Goal: Information Seeking & Learning: Learn about a topic

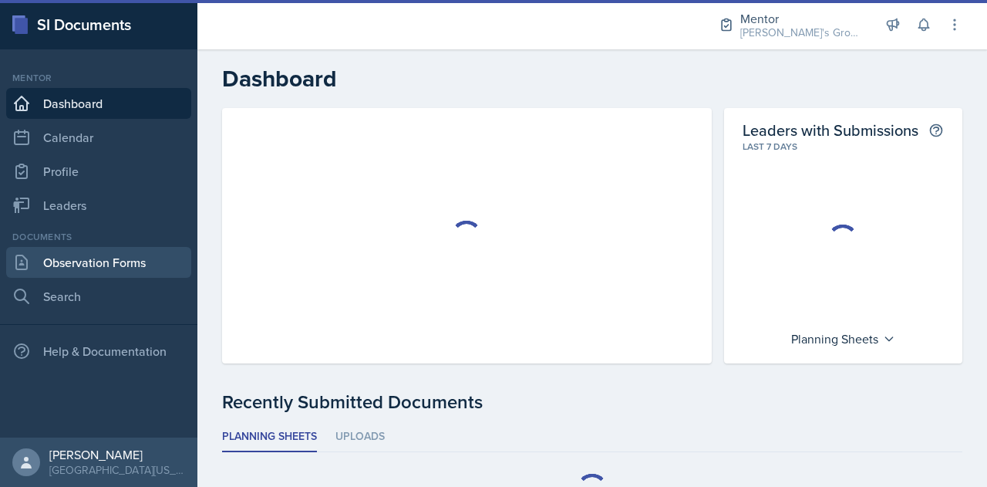
click at [139, 262] on link "Observation Forms" at bounding box center [98, 262] width 185 height 31
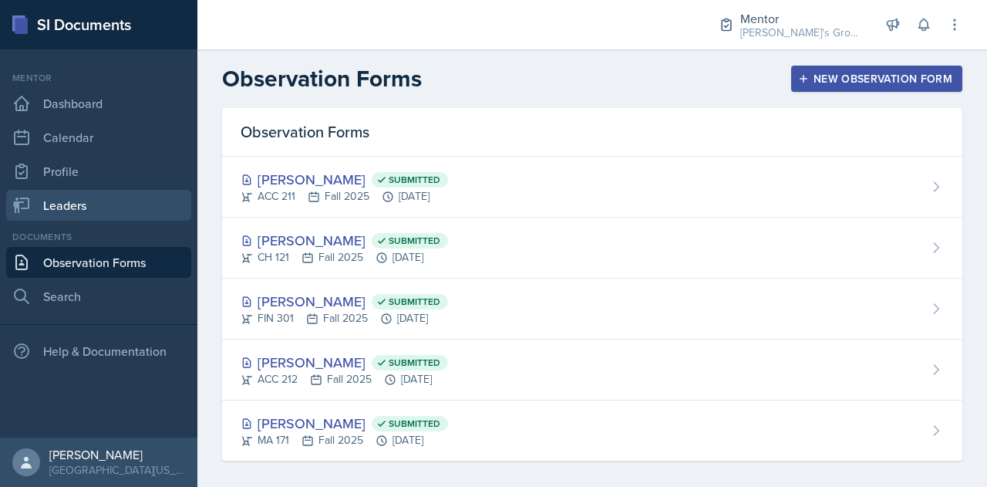
click at [165, 214] on link "Leaders" at bounding box center [98, 205] width 185 height 31
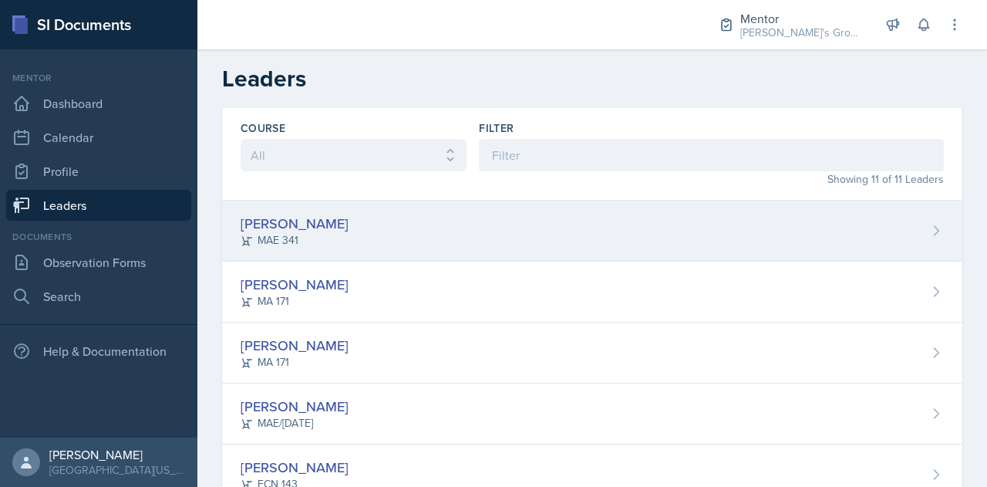
click at [476, 240] on div "Hayato [PERSON_NAME] 341" at bounding box center [592, 231] width 741 height 61
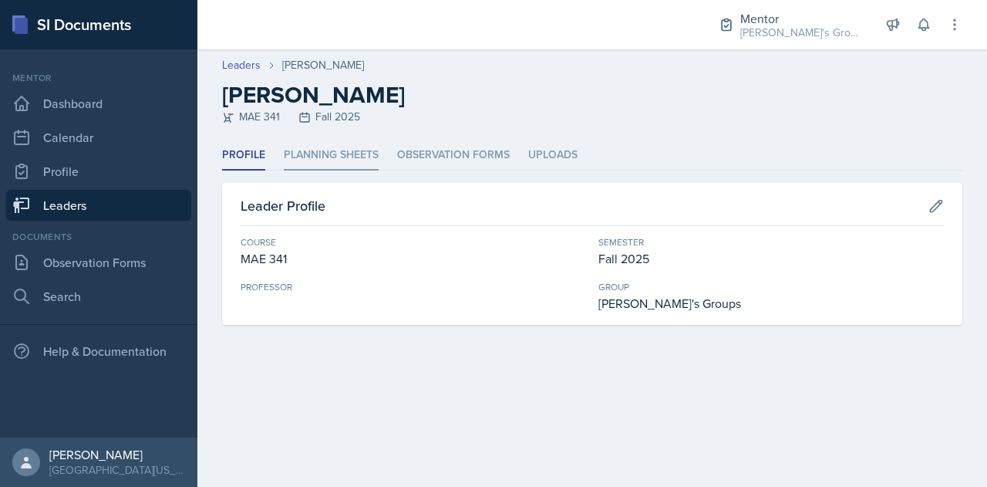
click at [324, 166] on li "Planning Sheets" at bounding box center [331, 155] width 95 height 30
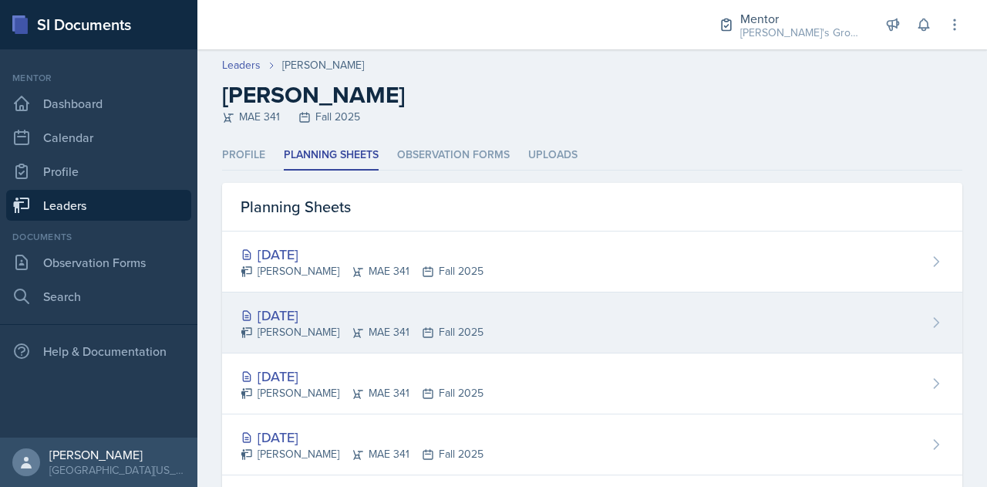
click at [559, 324] on div "[DATE] Hayato [PERSON_NAME] 341 Fall 2025" at bounding box center [592, 322] width 741 height 61
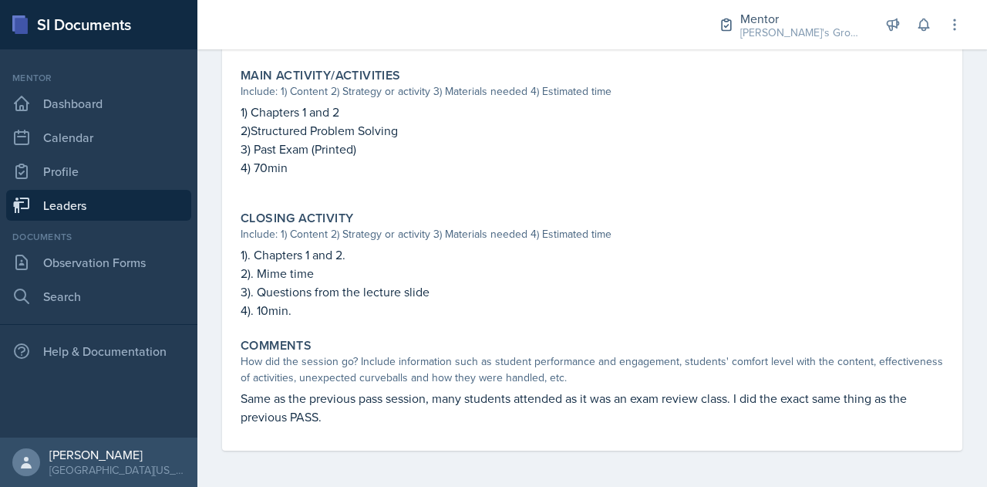
scroll to position [650, 0]
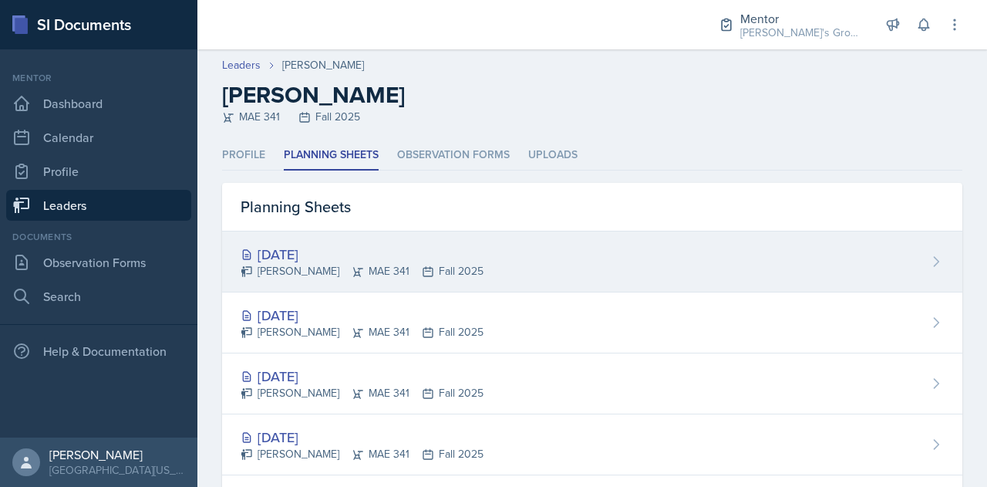
click at [393, 271] on div "[PERSON_NAME] 341 Fall 2025" at bounding box center [362, 271] width 243 height 16
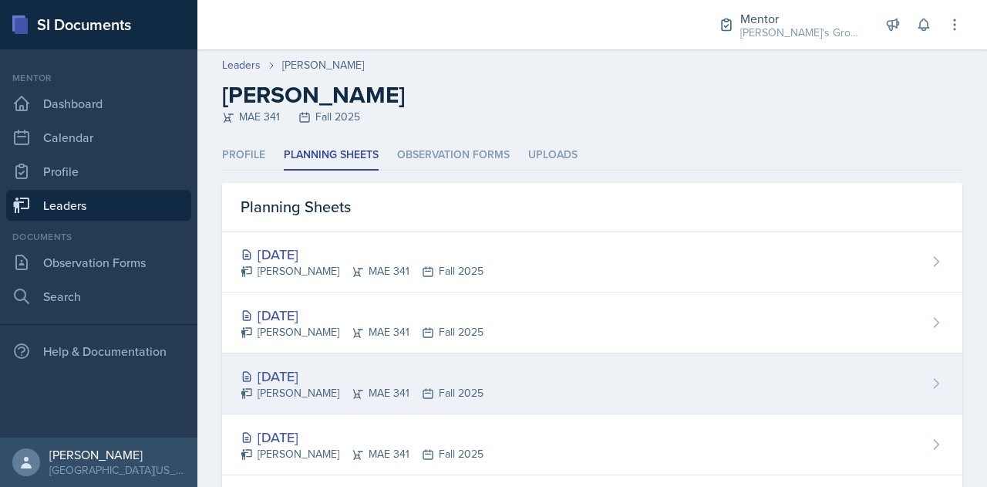
click at [404, 380] on div "[DATE]" at bounding box center [362, 376] width 243 height 21
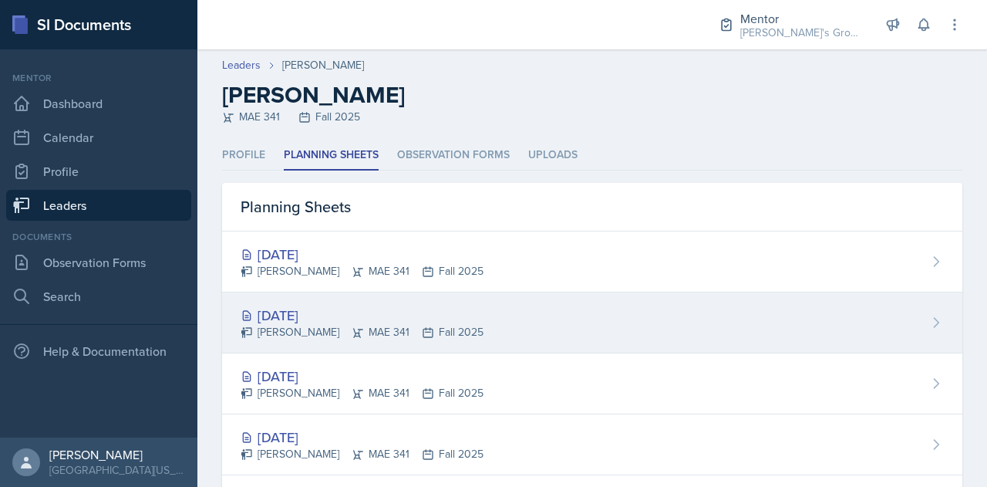
click at [321, 312] on div "[DATE]" at bounding box center [362, 315] width 243 height 21
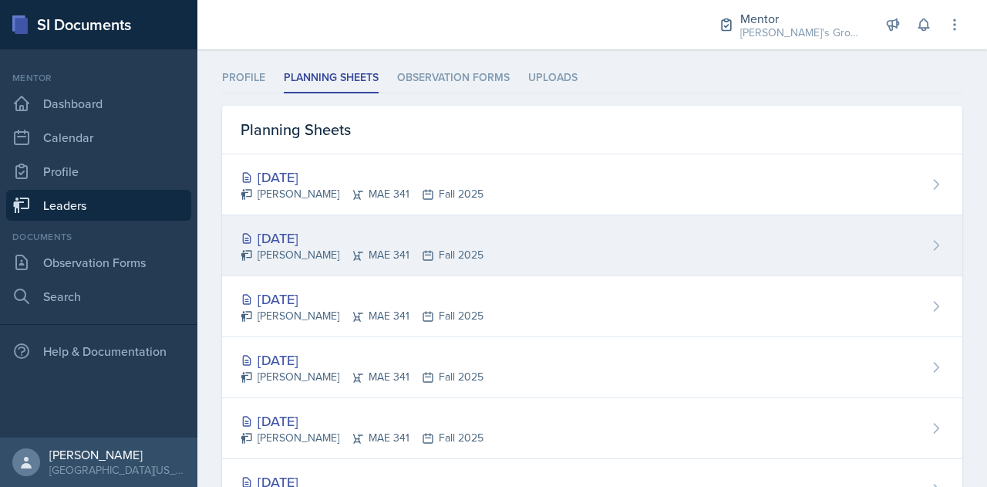
scroll to position [81, 0]
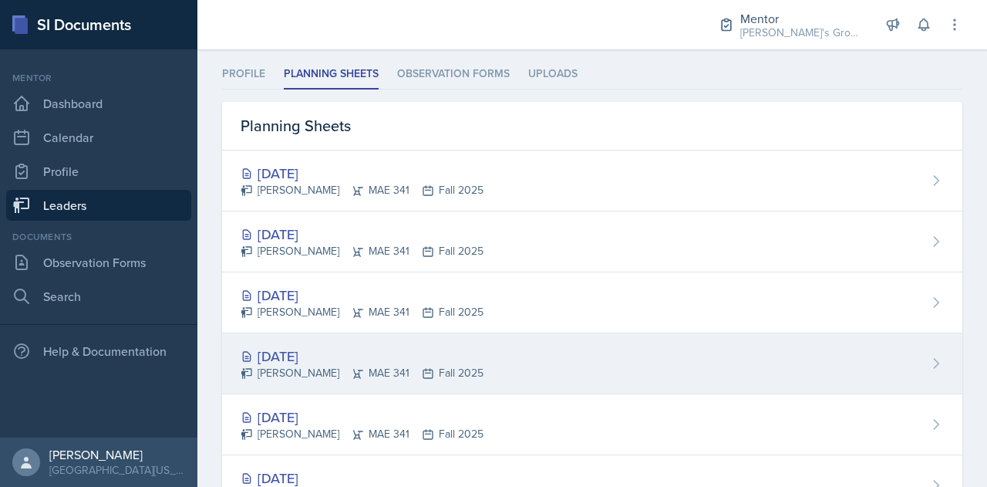
click at [380, 367] on div "[PERSON_NAME] 341 Fall 2025" at bounding box center [362, 373] width 243 height 16
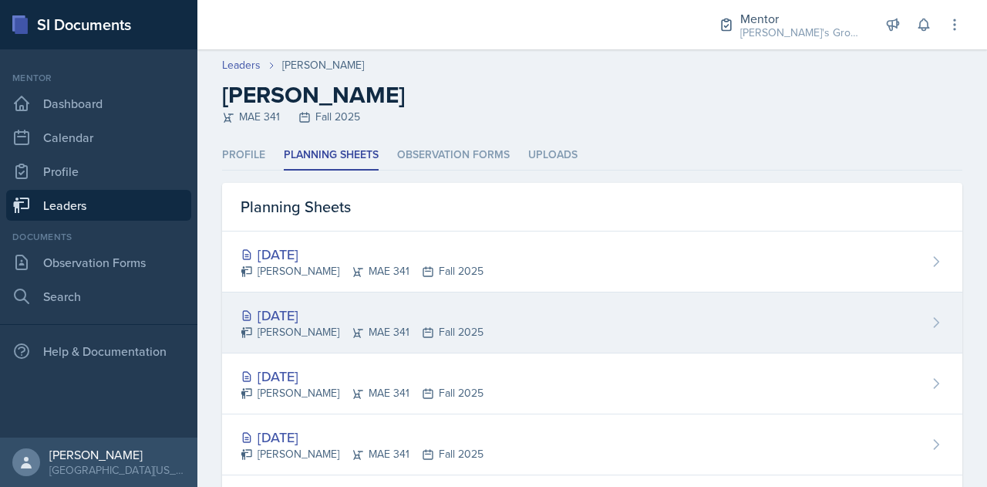
click at [422, 329] on icon at bounding box center [428, 332] width 12 height 12
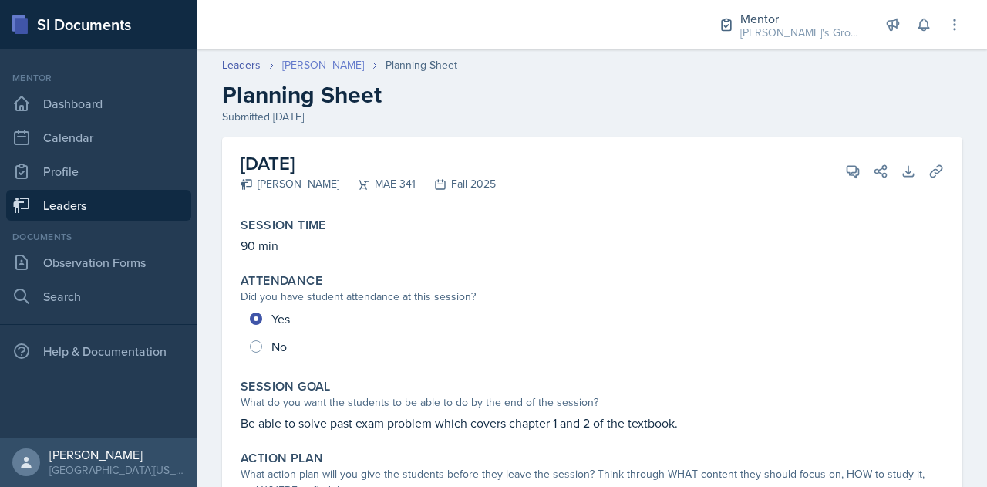
click at [329, 64] on link "[PERSON_NAME]" at bounding box center [323, 65] width 82 height 16
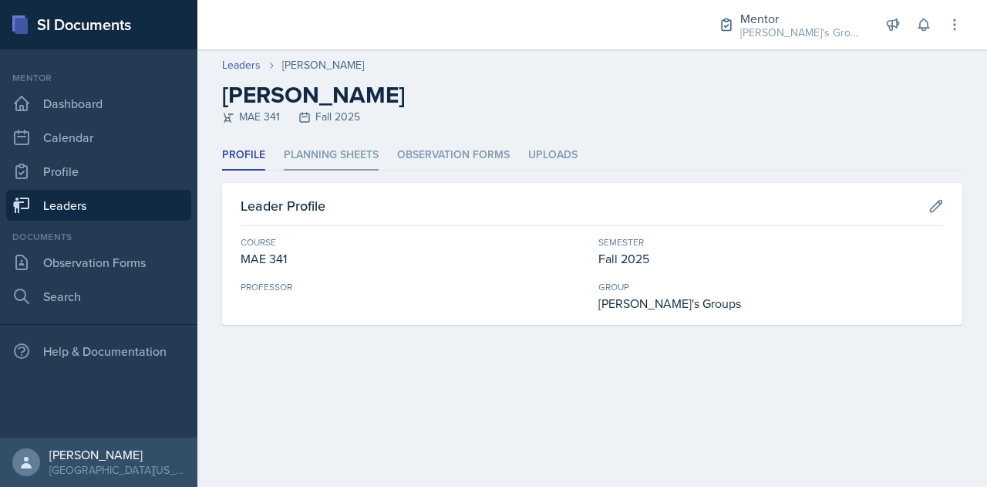
click at [352, 160] on li "Planning Sheets" at bounding box center [331, 155] width 95 height 30
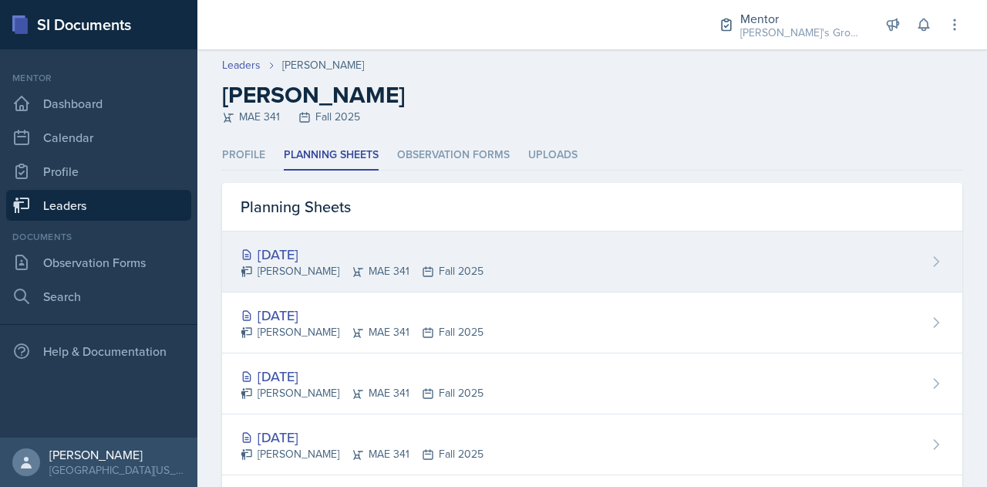
click at [369, 278] on div "[PERSON_NAME] 341 Fall 2025" at bounding box center [362, 271] width 243 height 16
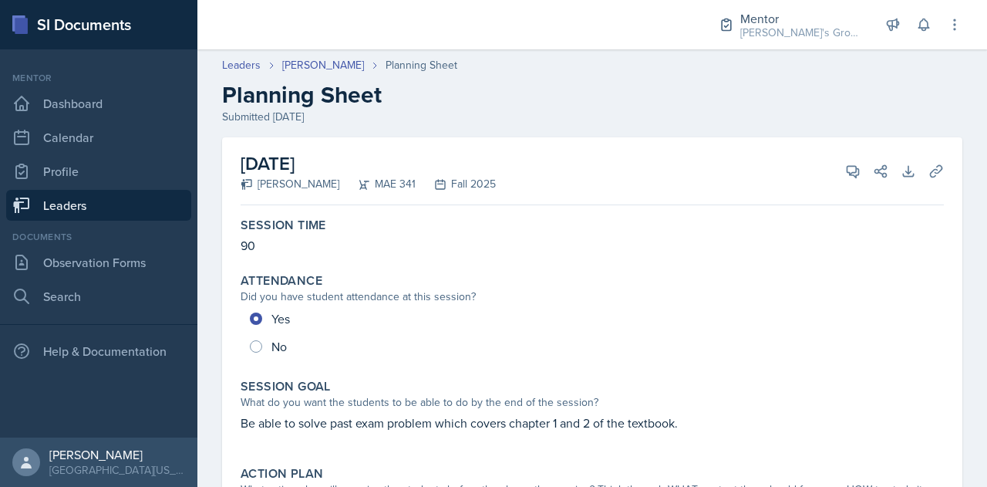
click at [126, 213] on link "Leaders" at bounding box center [98, 205] width 185 height 31
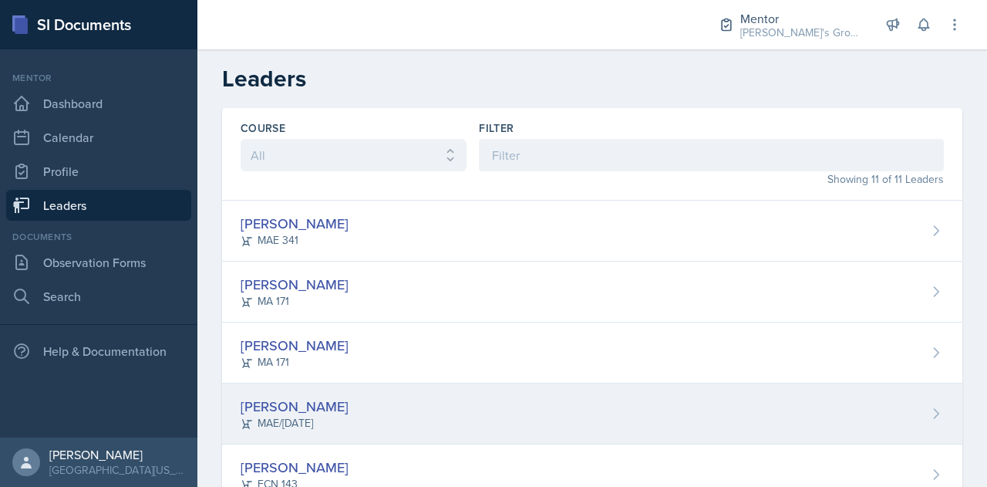
click at [386, 385] on div "[PERSON_NAME] MAE/[DATE]" at bounding box center [592, 413] width 741 height 61
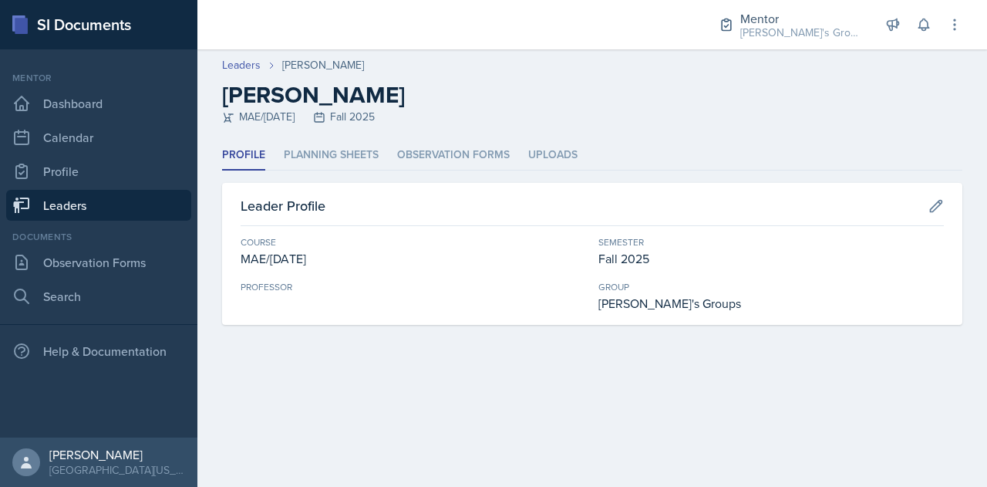
click at [154, 203] on link "Leaders" at bounding box center [98, 205] width 185 height 31
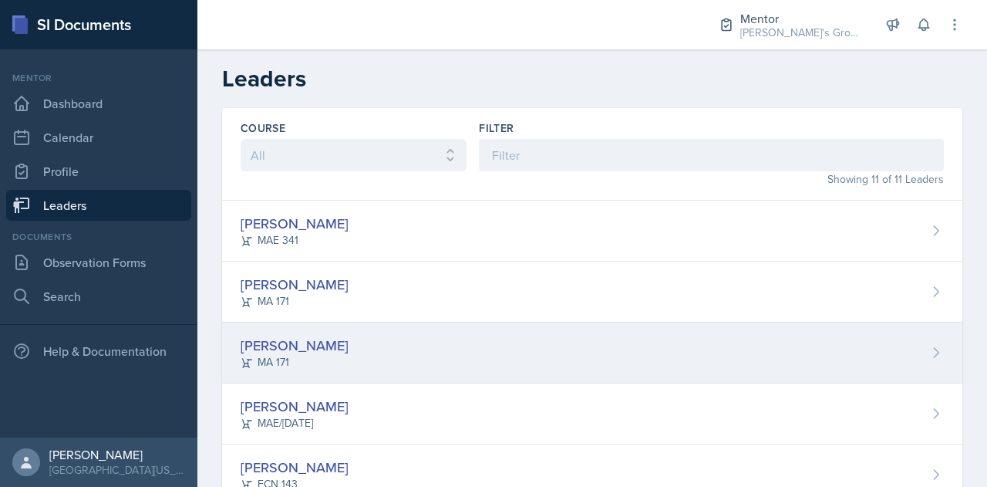
click at [437, 334] on div "[PERSON_NAME][GEOGRAPHIC_DATA] MA 171" at bounding box center [592, 352] width 741 height 61
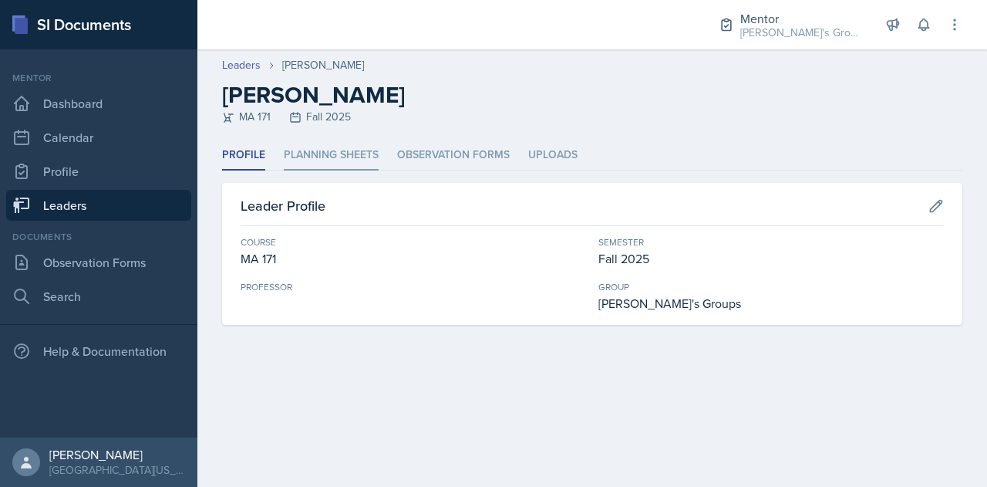
click at [352, 164] on li "Planning Sheets" at bounding box center [331, 155] width 95 height 30
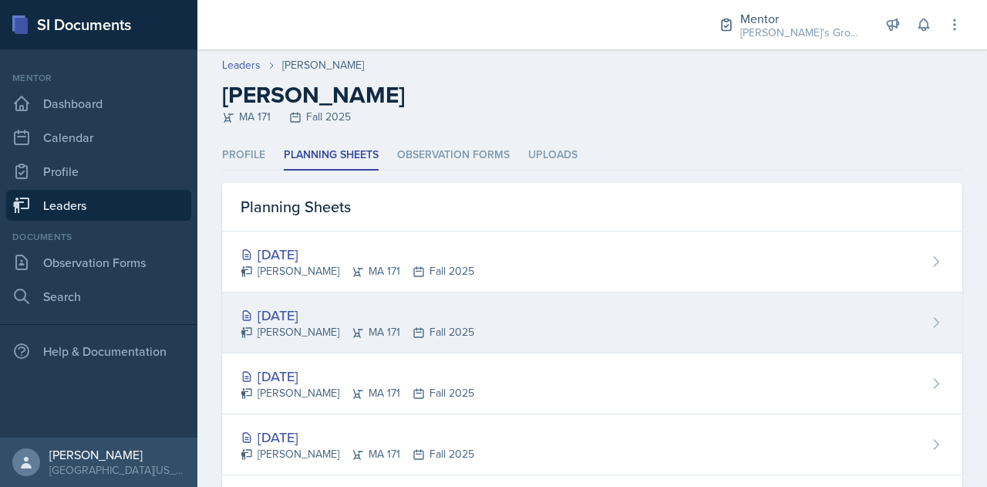
click at [359, 332] on div "[PERSON_NAME] MA 171 Fall 2025" at bounding box center [358, 332] width 234 height 16
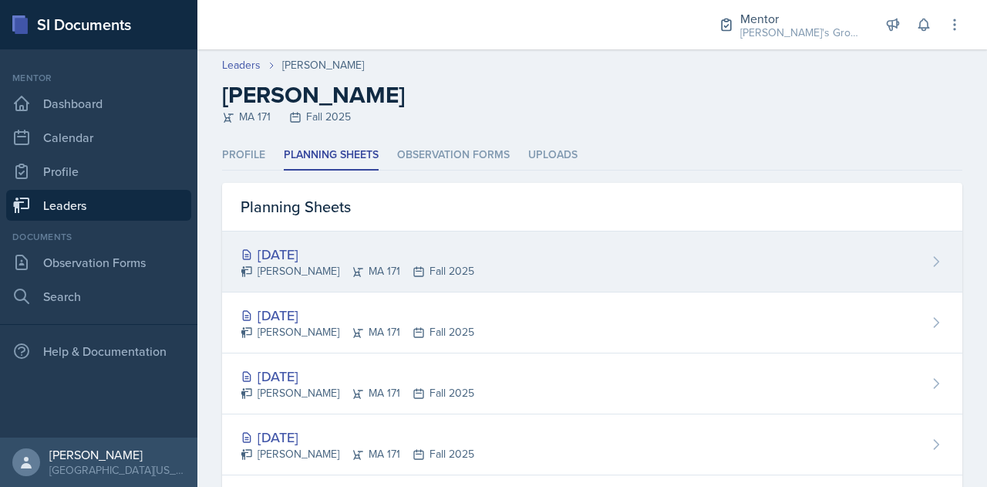
click at [435, 273] on div "[PERSON_NAME] MA 171 Fall 2025" at bounding box center [358, 271] width 234 height 16
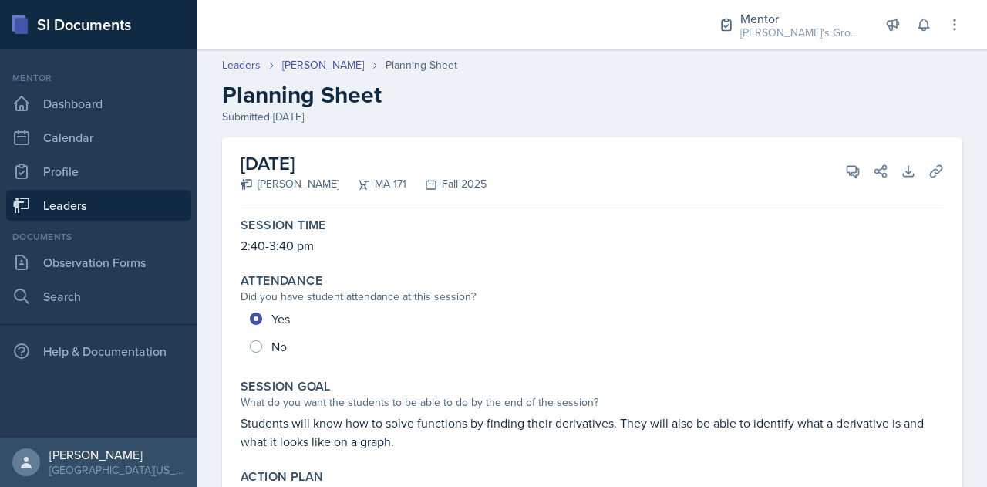
click at [139, 209] on link "Leaders" at bounding box center [98, 205] width 185 height 31
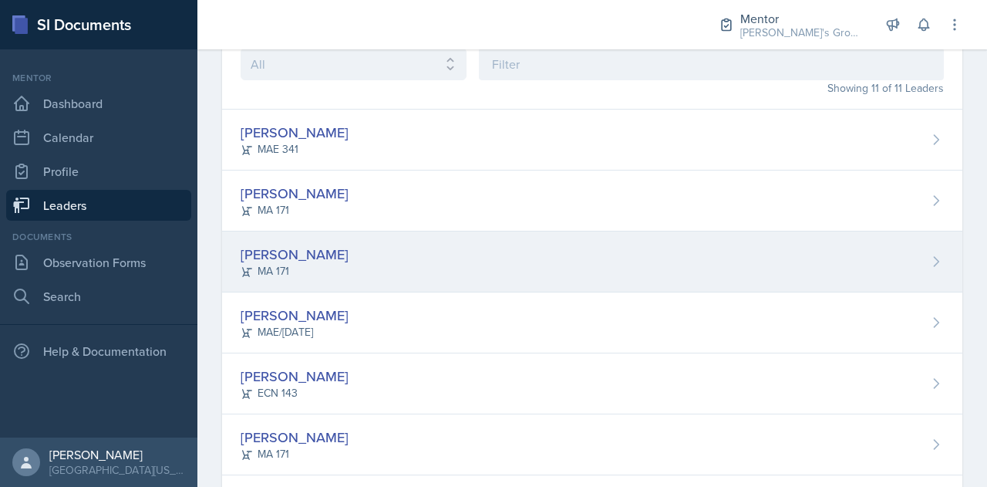
scroll to position [103, 0]
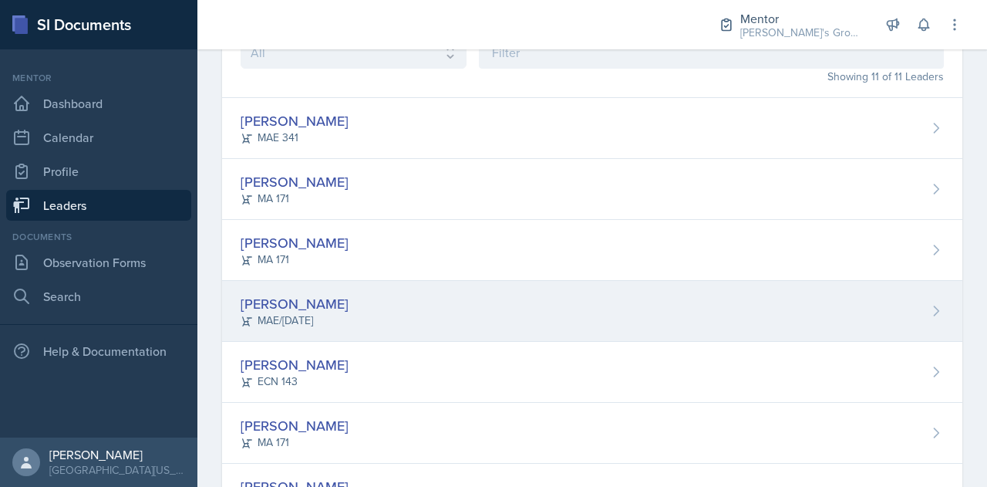
click at [392, 312] on div "[PERSON_NAME] MAE/[DATE]" at bounding box center [592, 311] width 741 height 61
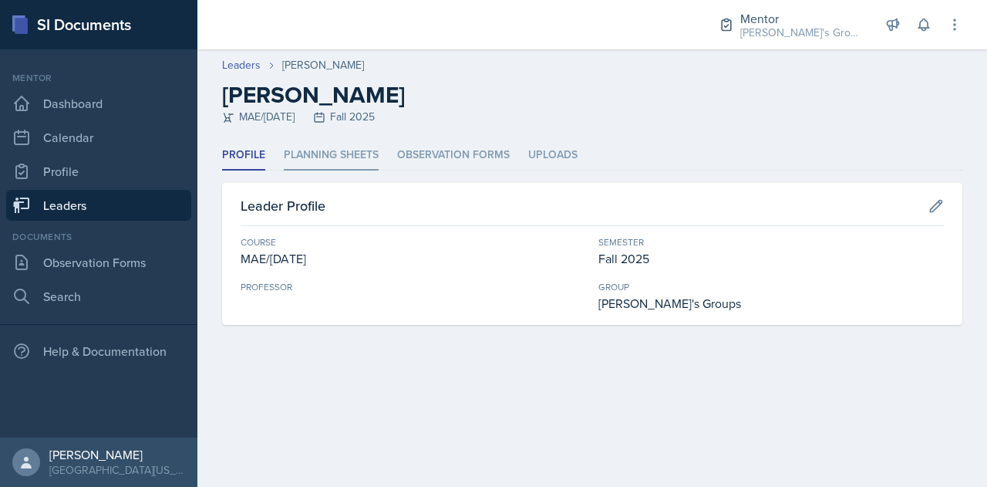
click at [340, 149] on li "Planning Sheets" at bounding box center [331, 155] width 95 height 30
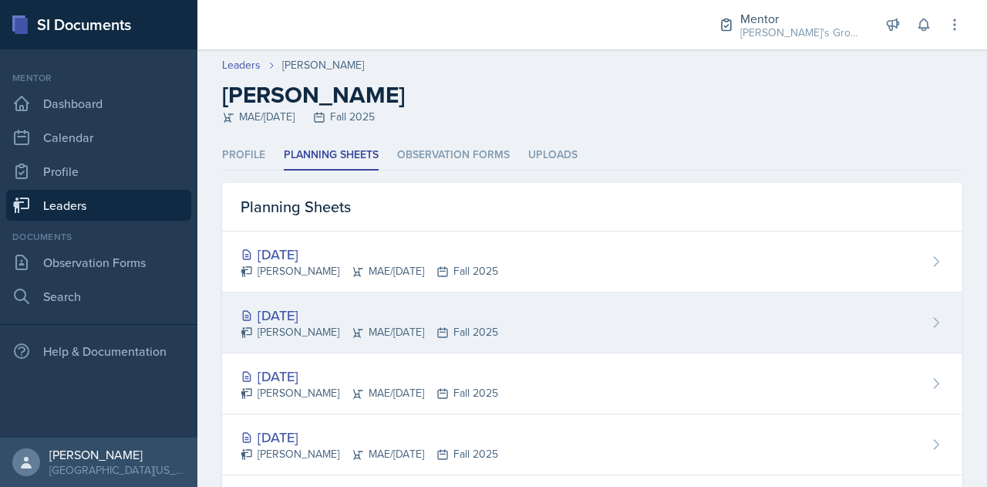
click at [406, 332] on div "[PERSON_NAME] MAE/[DATE] Fall 2025" at bounding box center [370, 332] width 258 height 16
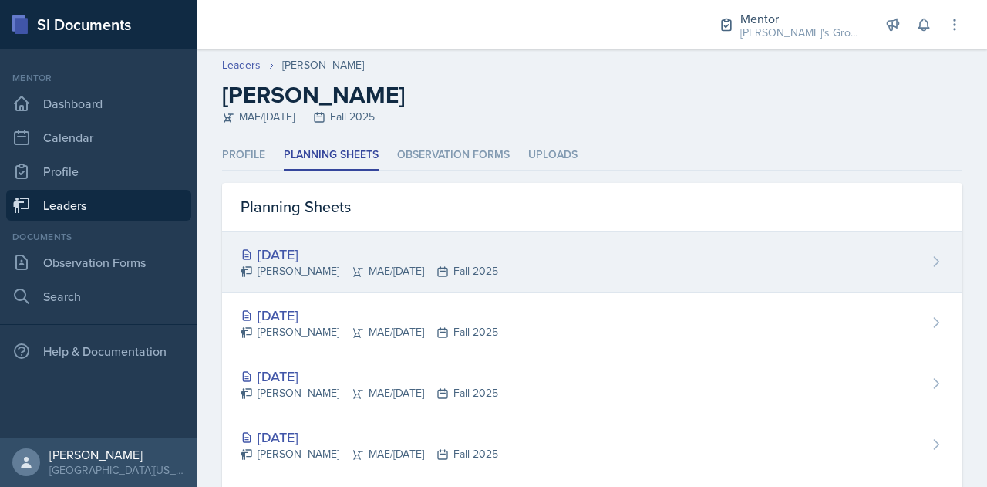
click at [467, 277] on div "[PERSON_NAME] MAE/[DATE] Fall 2025" at bounding box center [370, 271] width 258 height 16
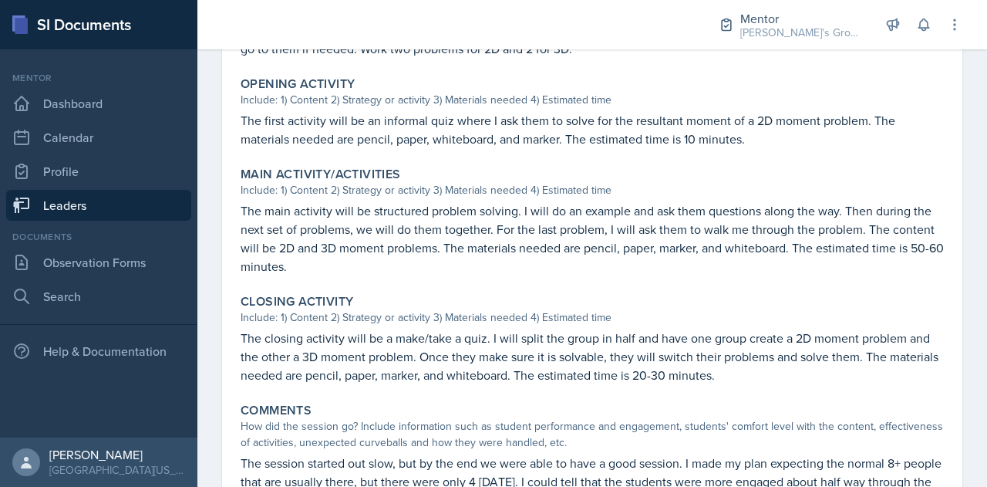
scroll to position [619, 0]
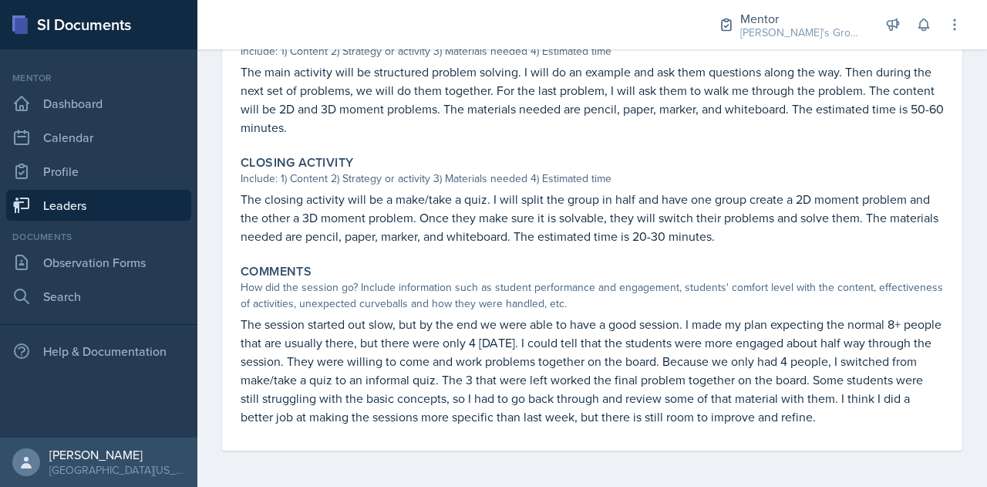
click at [156, 206] on link "Leaders" at bounding box center [98, 205] width 185 height 31
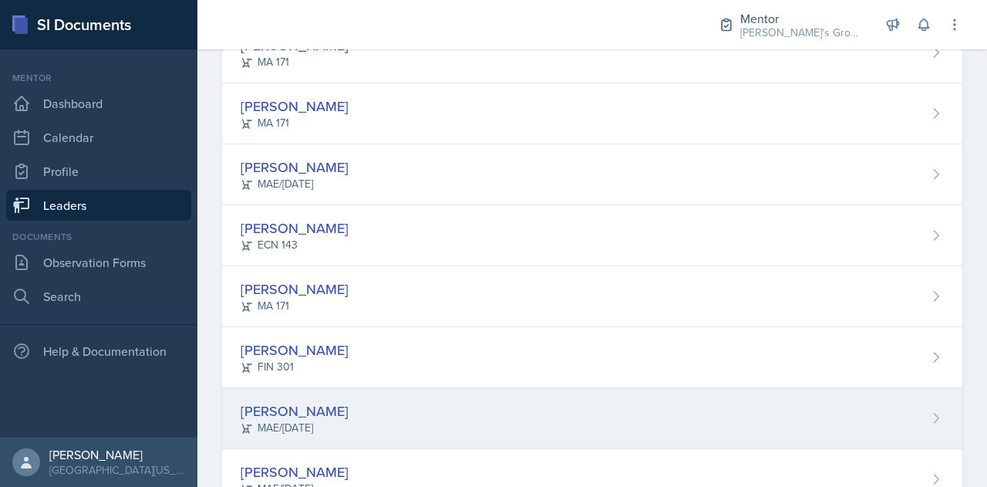
scroll to position [227, 0]
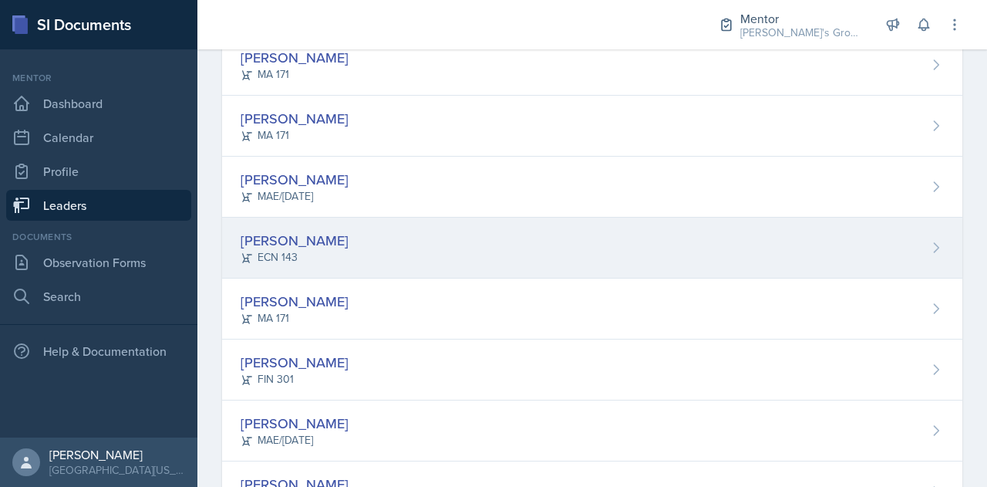
click at [385, 229] on div "[PERSON_NAME] ECN 143" at bounding box center [592, 248] width 741 height 61
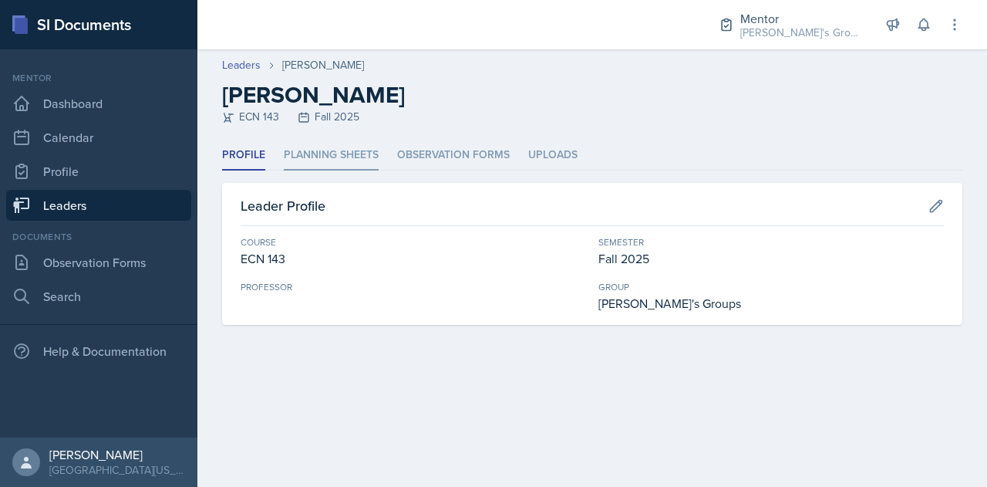
click at [351, 164] on li "Planning Sheets" at bounding box center [331, 155] width 95 height 30
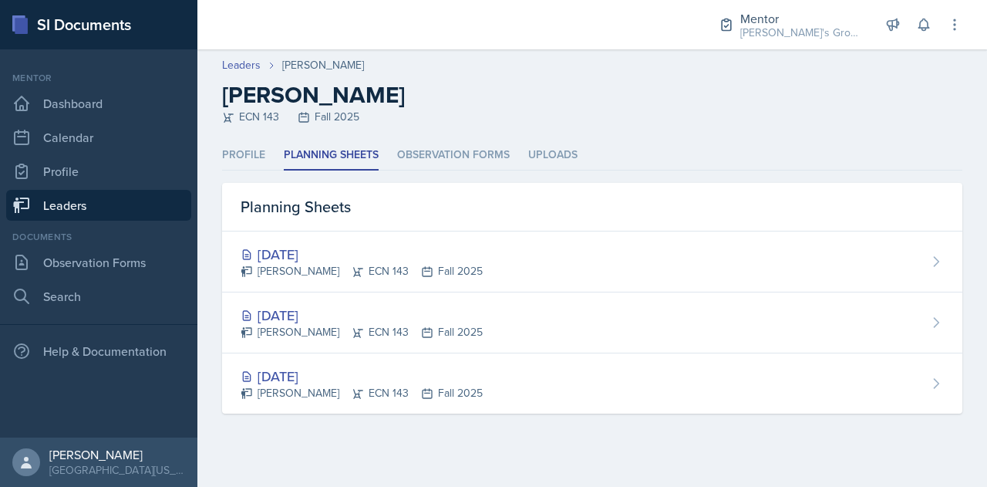
click at [116, 211] on link "Leaders" at bounding box center [98, 205] width 185 height 31
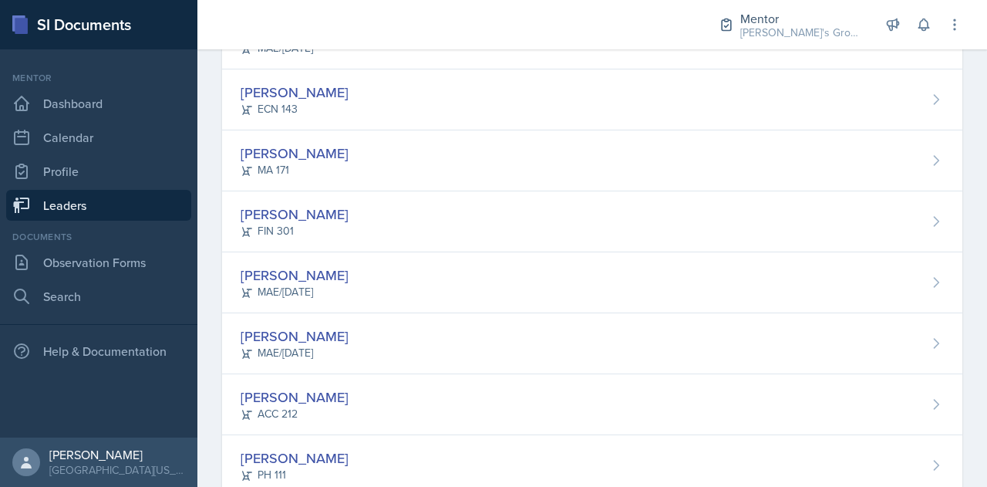
scroll to position [417, 0]
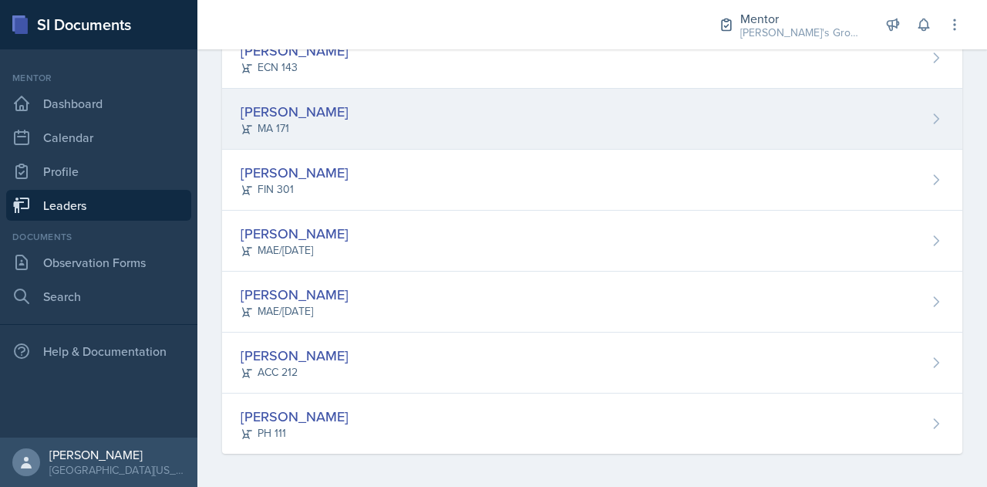
click at [390, 108] on div "[PERSON_NAME] MA 171" at bounding box center [592, 119] width 741 height 61
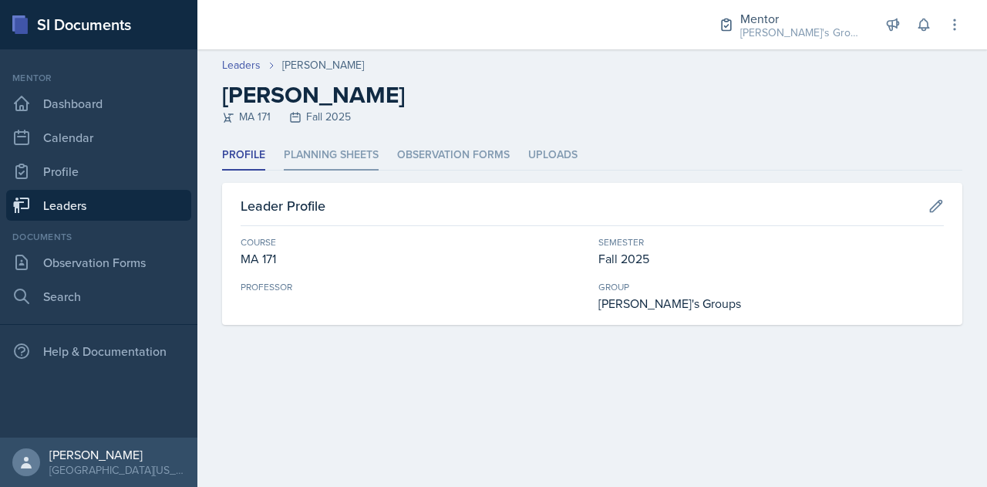
click at [346, 150] on li "Planning Sheets" at bounding box center [331, 155] width 95 height 30
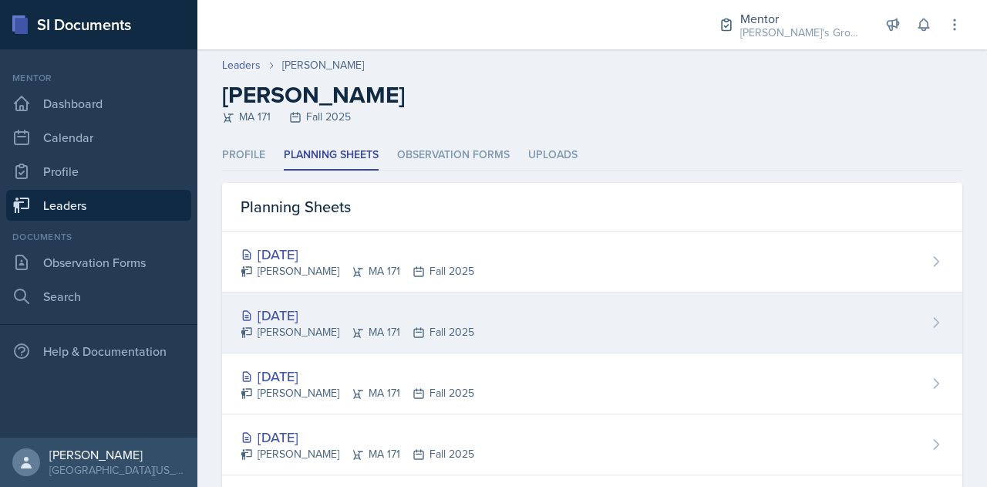
click at [648, 336] on div "[DATE] [PERSON_NAME] MA 171 Fall 2025" at bounding box center [592, 322] width 741 height 61
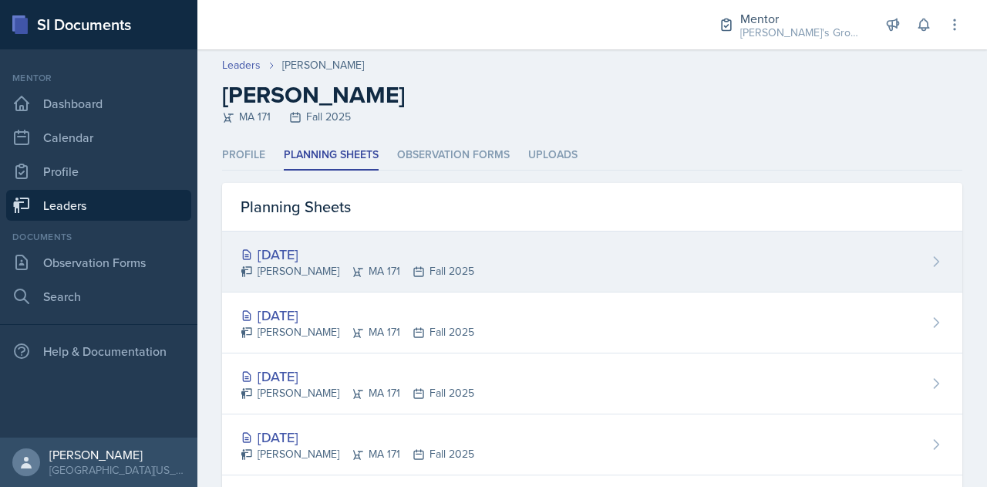
click at [441, 263] on div "[PERSON_NAME] MA 171 Fall 2025" at bounding box center [358, 271] width 234 height 16
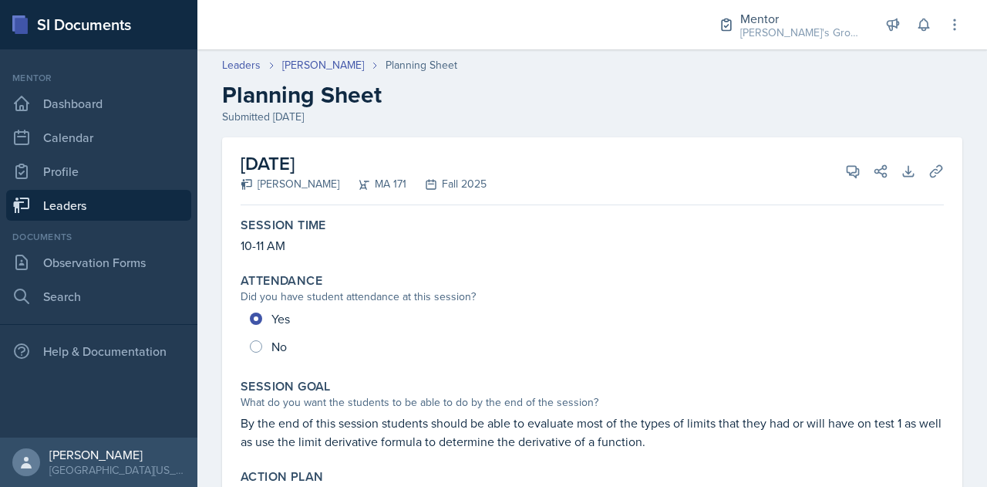
click at [151, 200] on link "Leaders" at bounding box center [98, 205] width 185 height 31
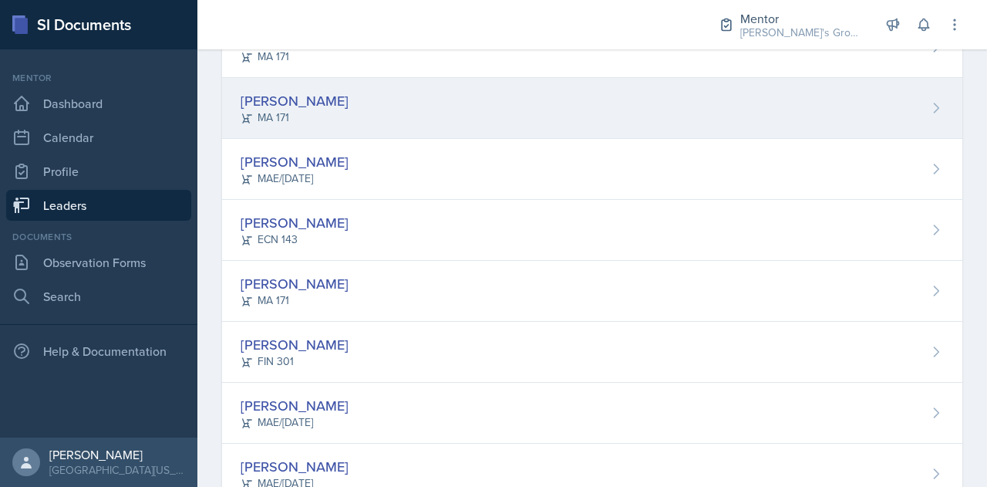
scroll to position [257, 0]
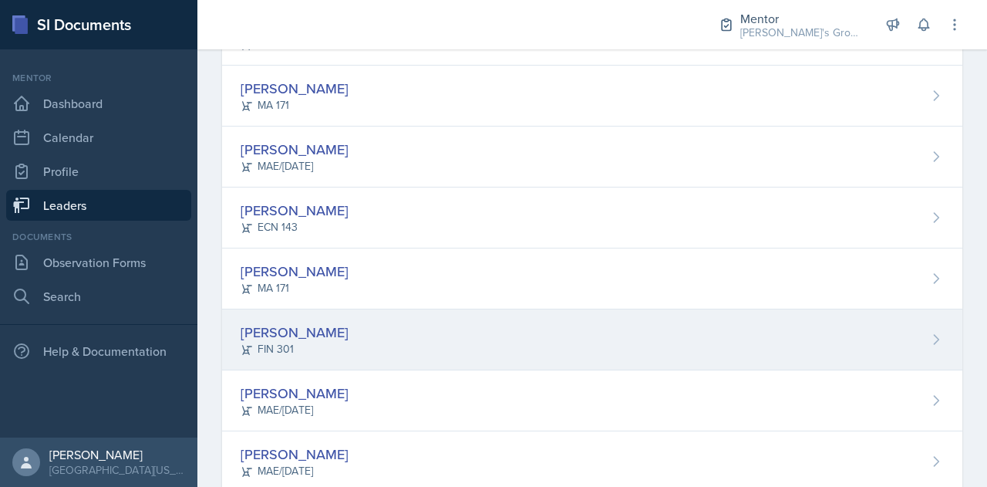
click at [359, 342] on div "[PERSON_NAME] FIN 301" at bounding box center [592, 339] width 741 height 61
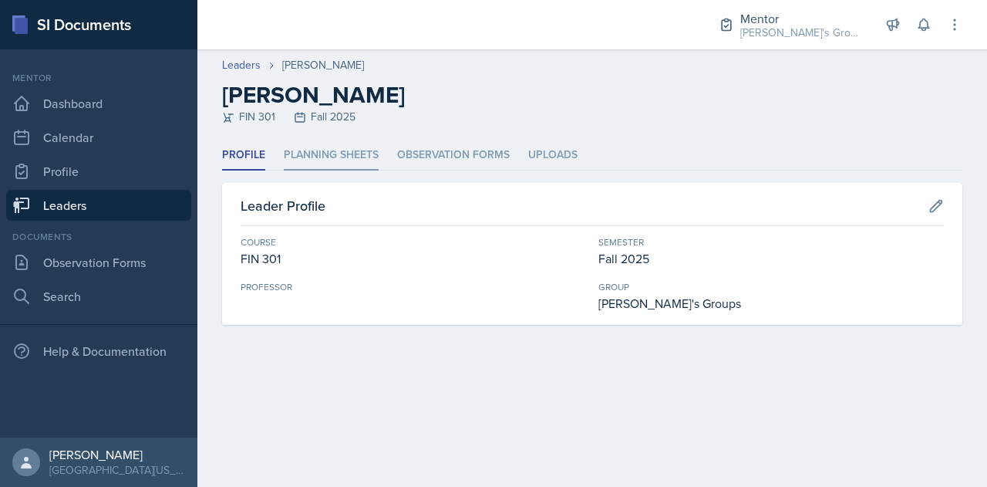
click at [346, 143] on li "Planning Sheets" at bounding box center [331, 155] width 95 height 30
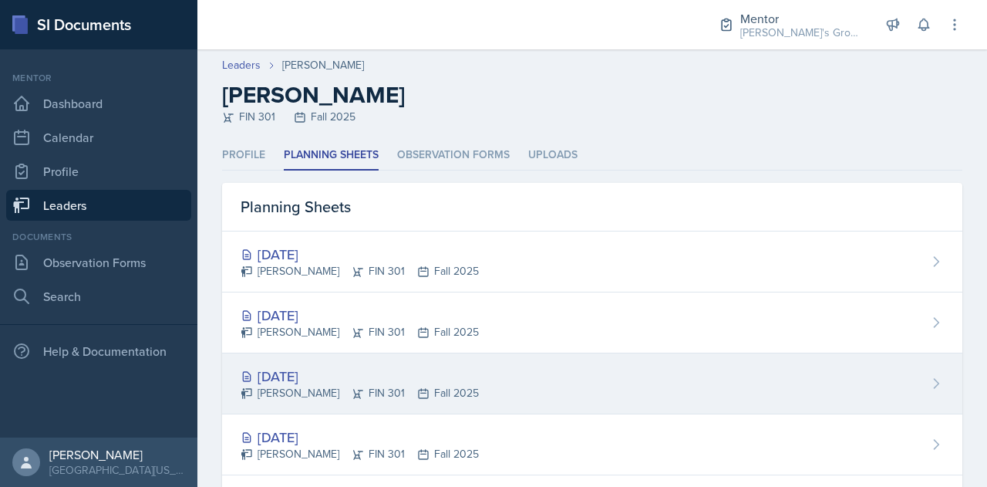
click at [487, 396] on div "[DATE] [PERSON_NAME] FIN 301 Fall 2025" at bounding box center [592, 383] width 741 height 61
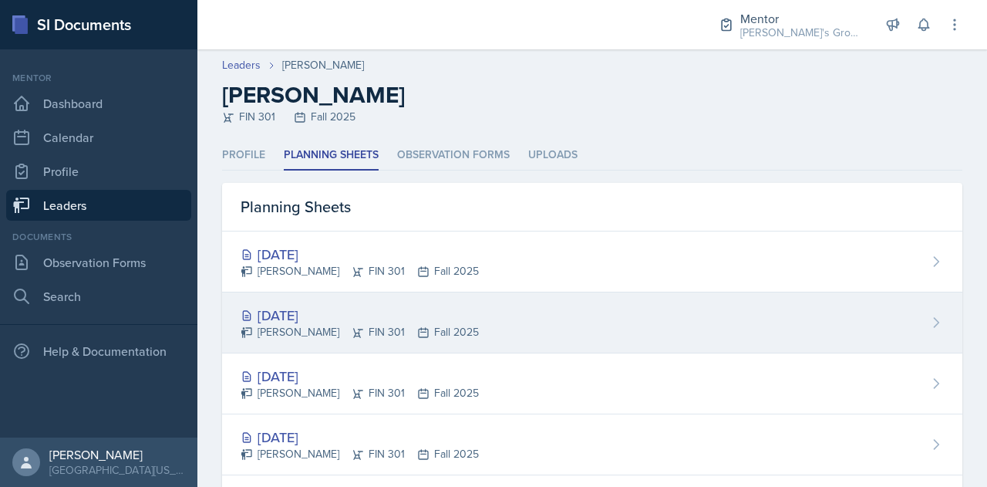
click at [454, 330] on div "[DATE] [PERSON_NAME] FIN 301 Fall 2025" at bounding box center [592, 322] width 741 height 61
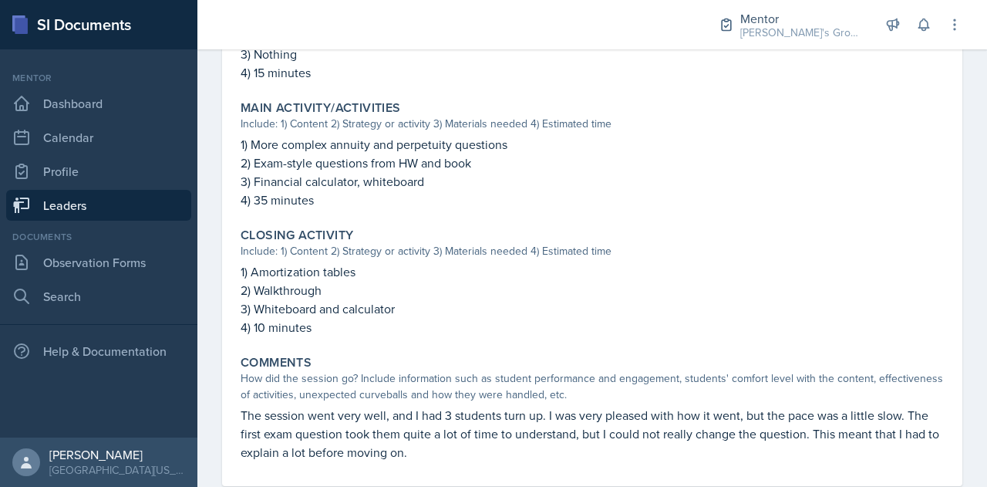
scroll to position [659, 0]
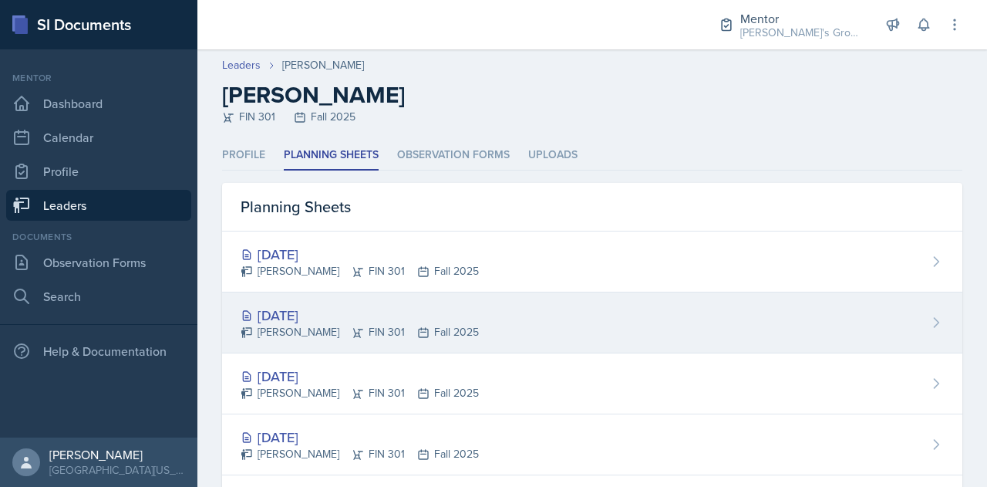
click at [417, 292] on div "[DATE] [PERSON_NAME] FIN 301 Fall 2025" at bounding box center [592, 322] width 741 height 61
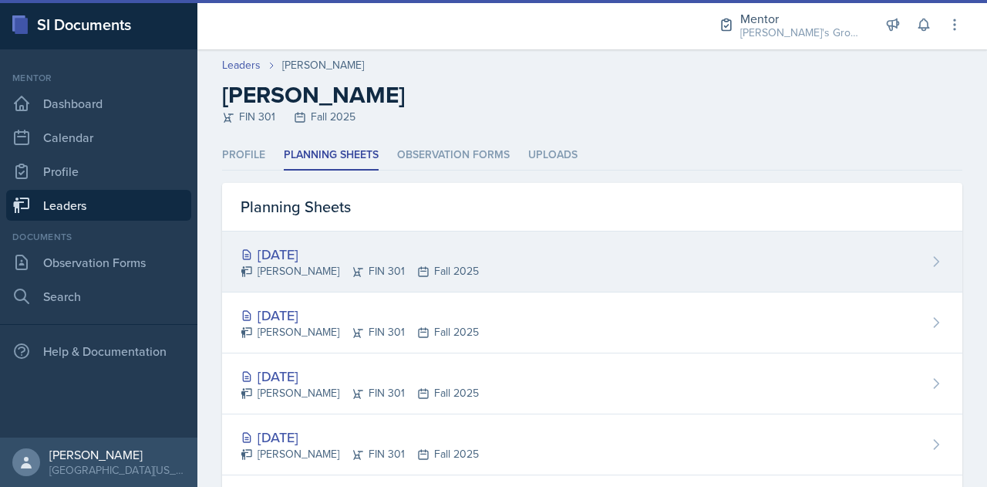
click at [395, 249] on div "[DATE]" at bounding box center [360, 254] width 238 height 21
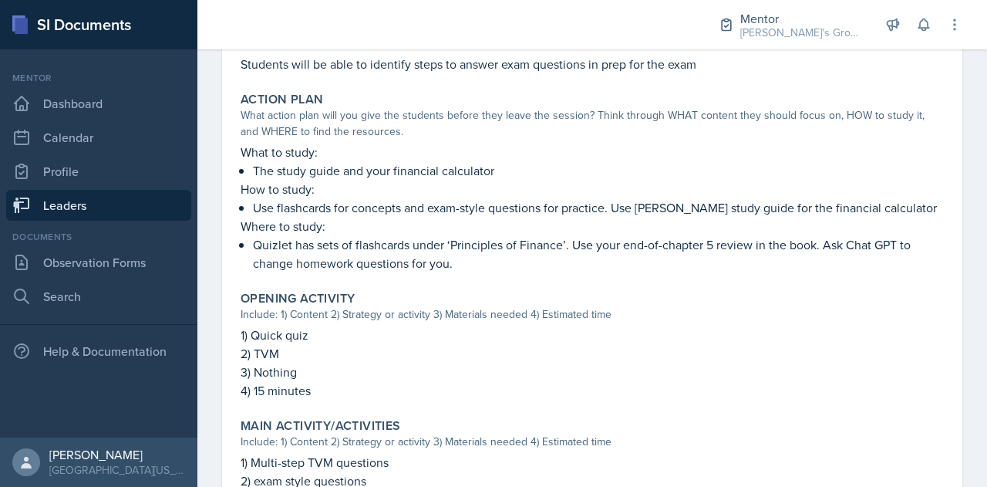
scroll to position [359, 0]
click at [395, 249] on p "Quizlet has sets of flashcards under ‘Principles of Finance’. Use your end-of-c…" at bounding box center [598, 253] width 691 height 37
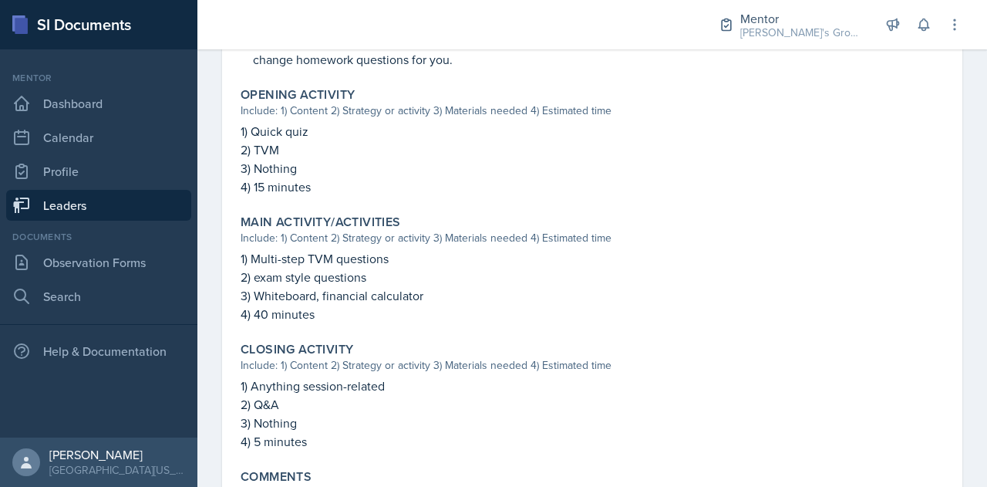
scroll to position [712, 0]
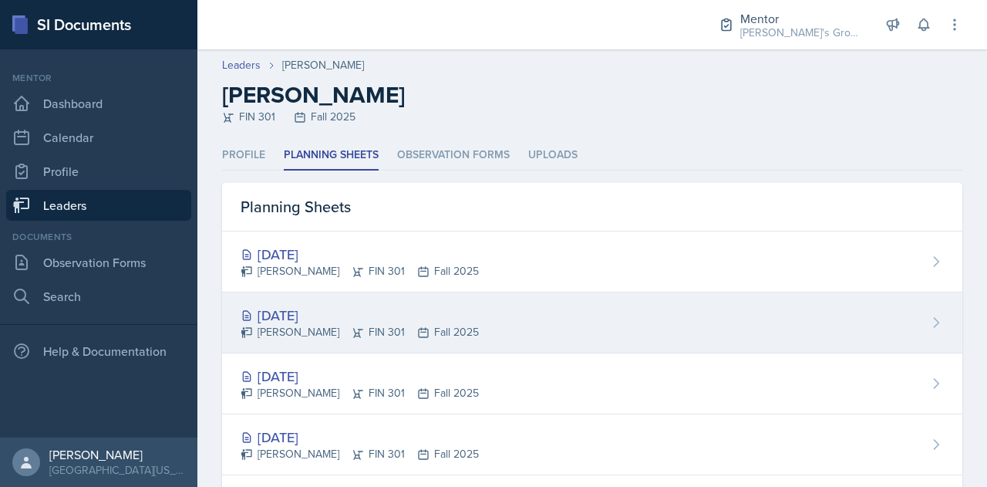
click at [382, 310] on div "[DATE]" at bounding box center [360, 315] width 238 height 21
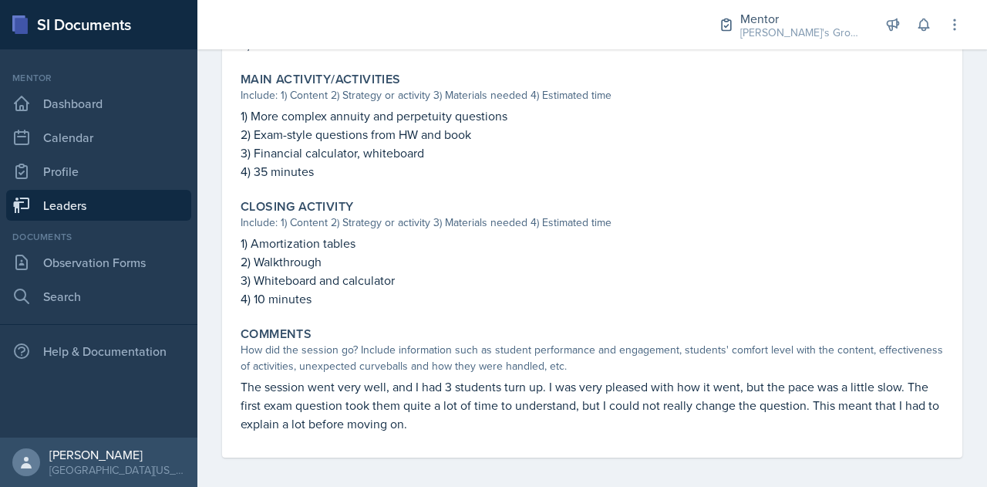
scroll to position [694, 0]
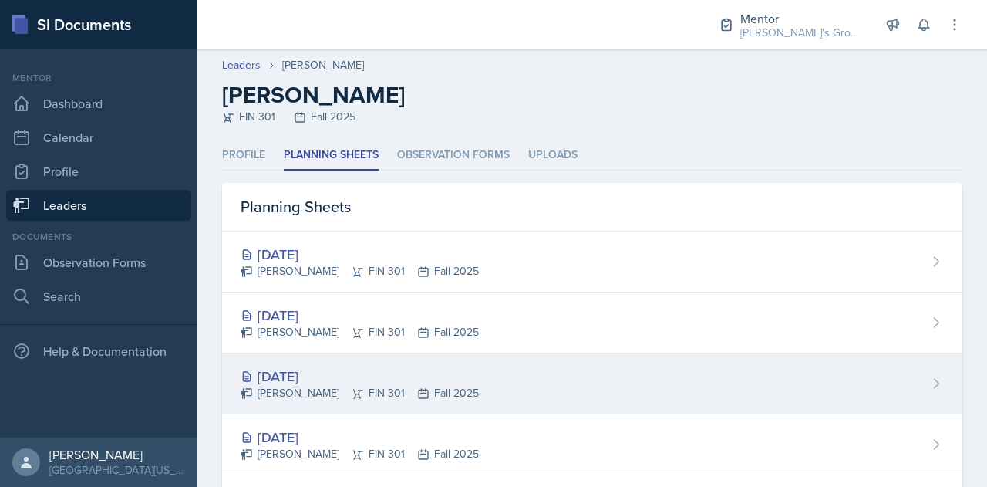
click at [352, 387] on icon at bounding box center [358, 393] width 12 height 12
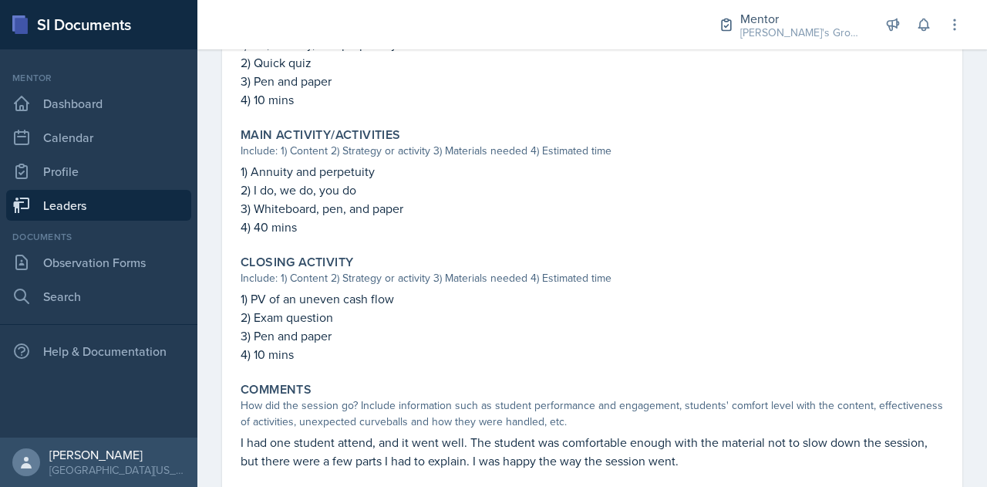
scroll to position [690, 0]
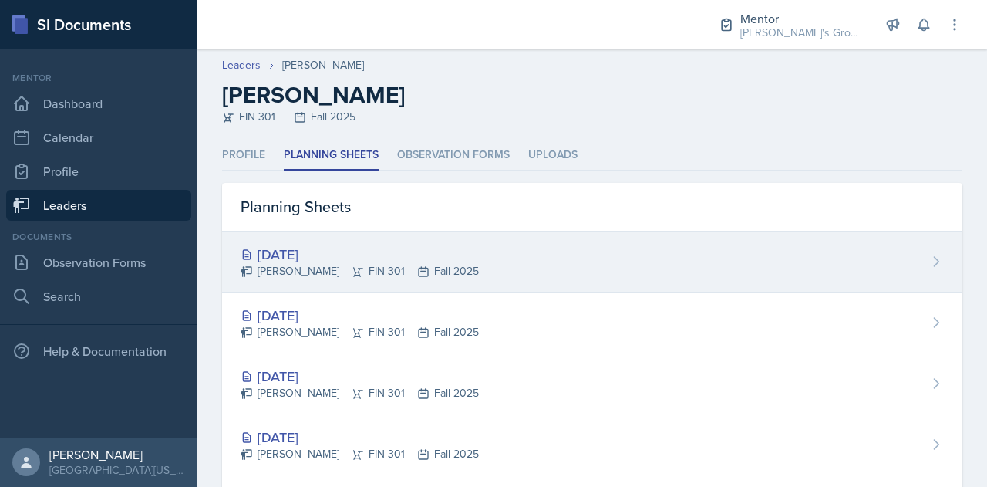
click at [427, 281] on div "[DATE] [PERSON_NAME] FIN 301 Fall 2025" at bounding box center [592, 261] width 741 height 61
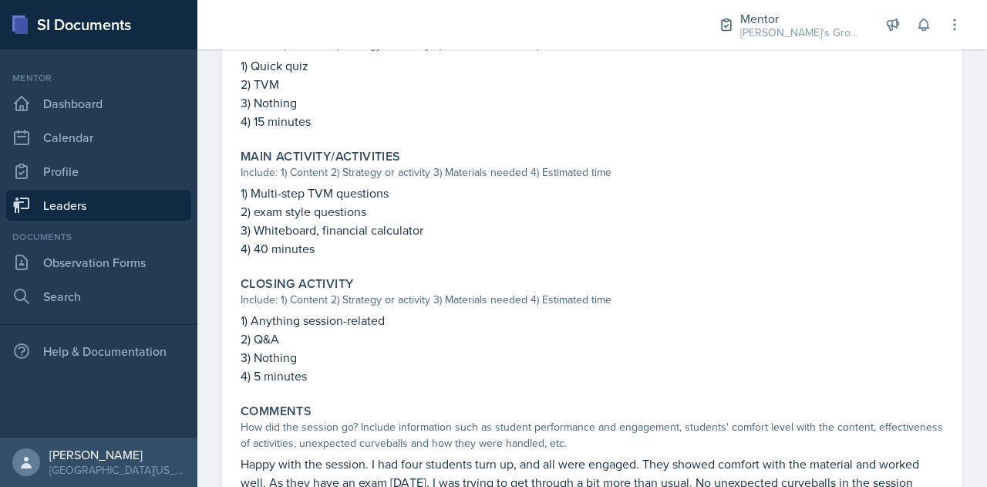
scroll to position [712, 0]
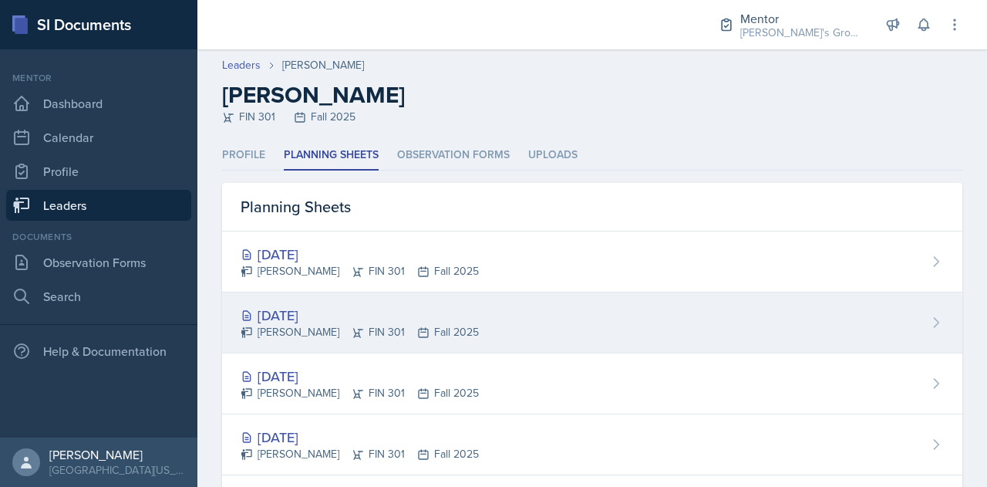
click at [434, 324] on div "[PERSON_NAME] FIN 301 Fall 2025" at bounding box center [360, 332] width 238 height 16
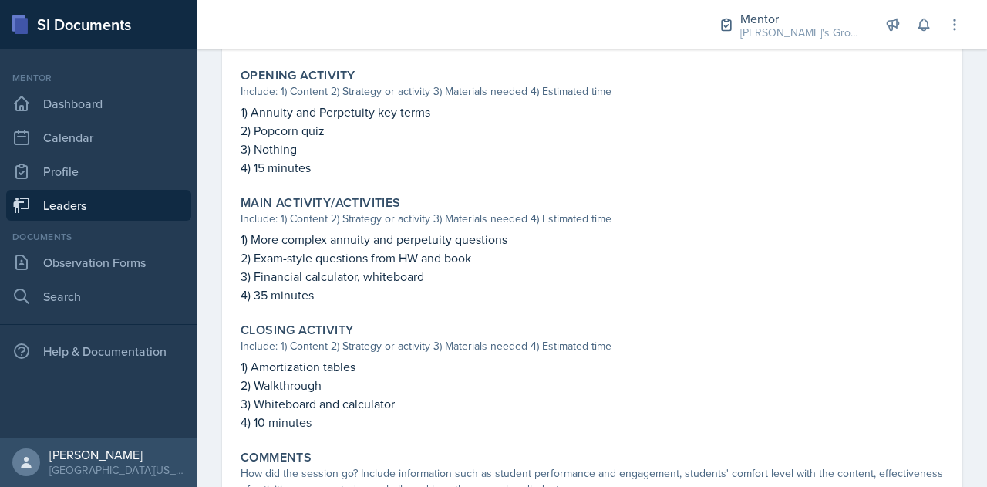
scroll to position [577, 0]
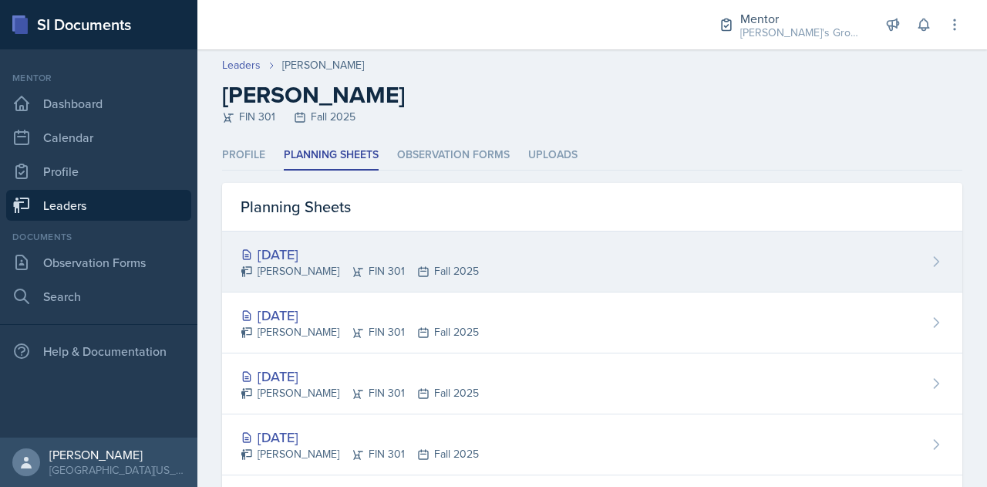
click at [420, 262] on div "[DATE]" at bounding box center [360, 254] width 238 height 21
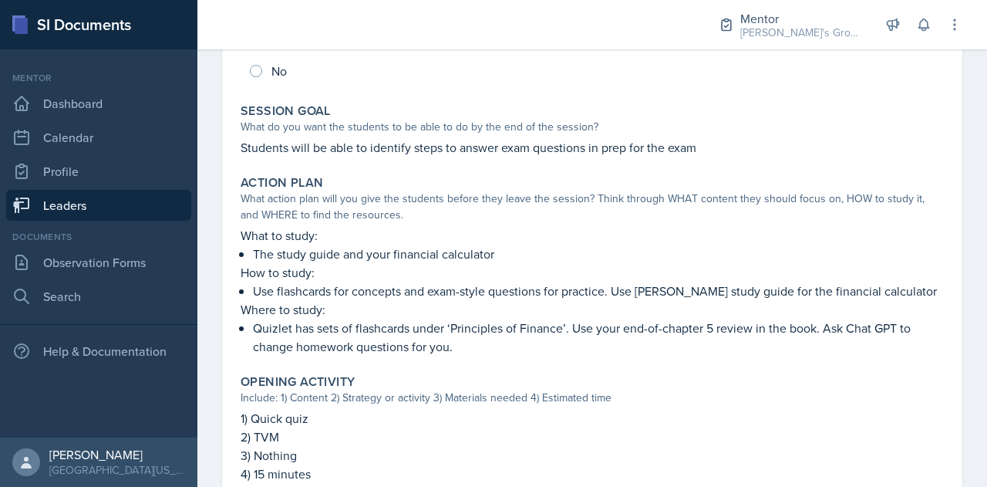
scroll to position [221, 0]
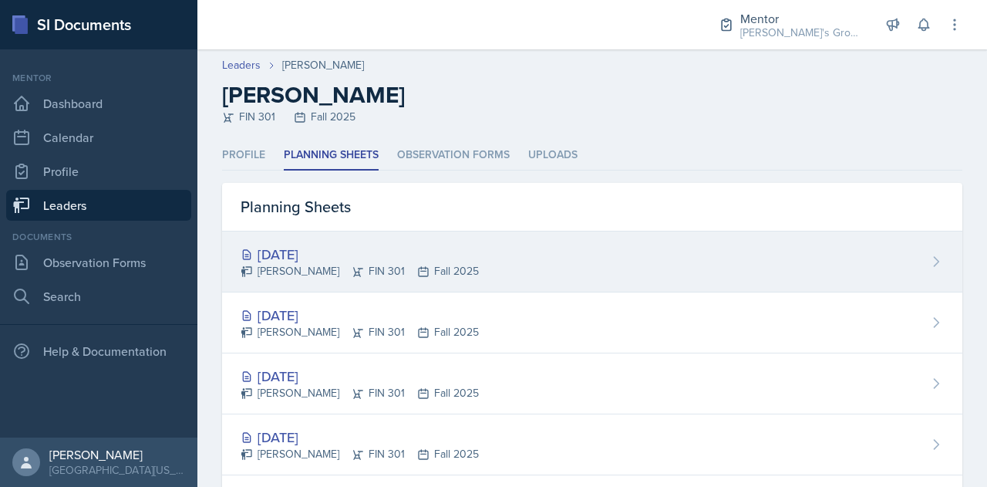
click at [367, 278] on div "[PERSON_NAME] FIN 301 Fall 2025" at bounding box center [360, 271] width 238 height 16
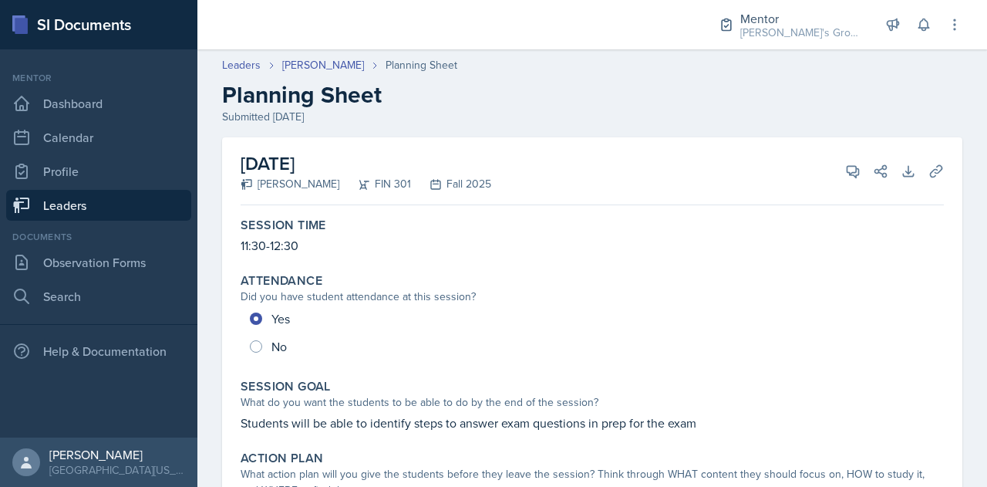
click at [123, 203] on link "Leaders" at bounding box center [98, 205] width 185 height 31
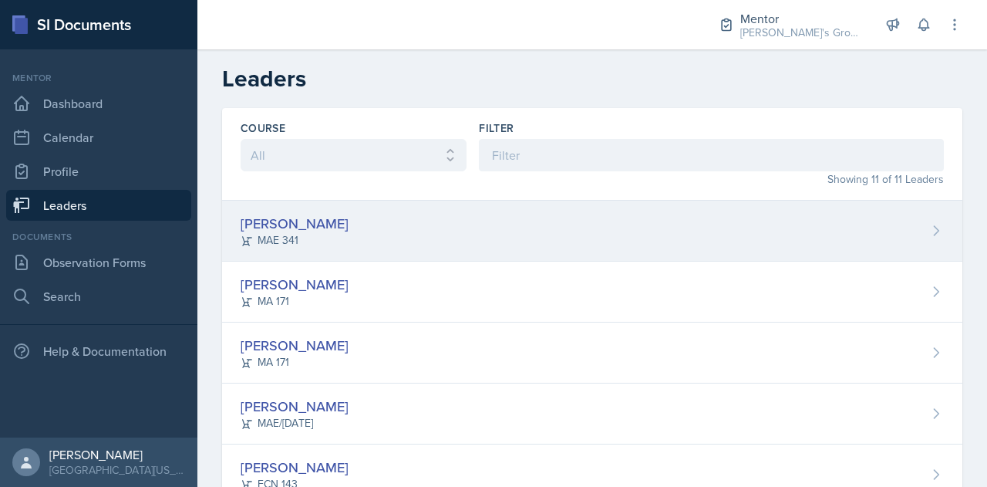
scroll to position [417, 0]
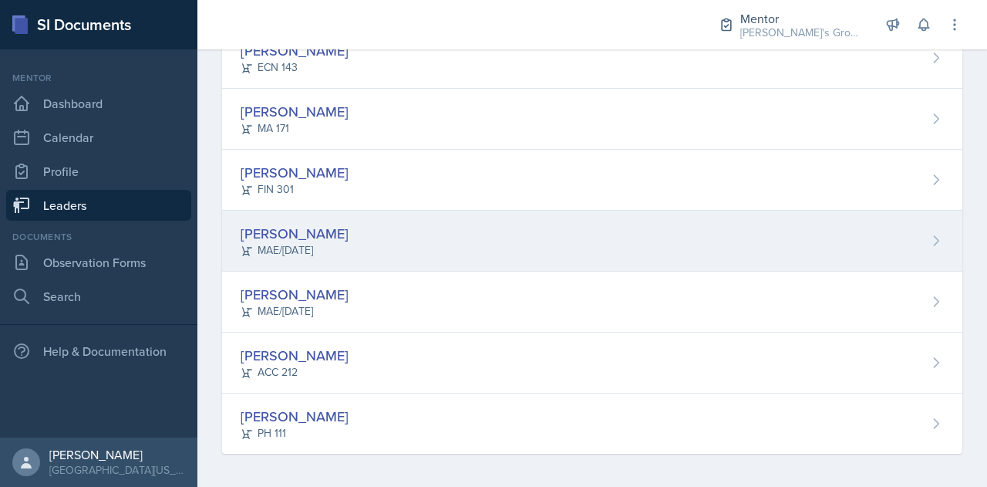
click at [398, 247] on div "[PERSON_NAME] MAE/[DATE]" at bounding box center [592, 241] width 741 height 61
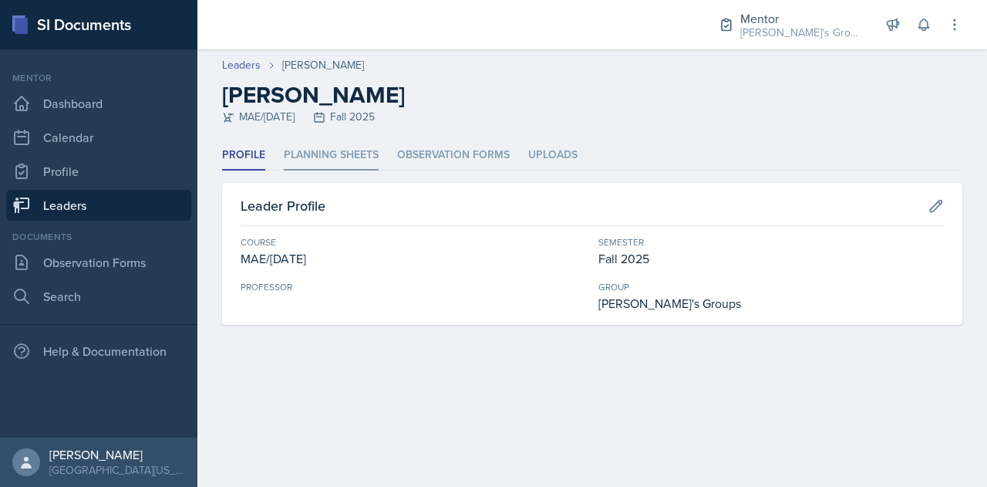
click at [324, 147] on li "Planning Sheets" at bounding box center [331, 155] width 95 height 30
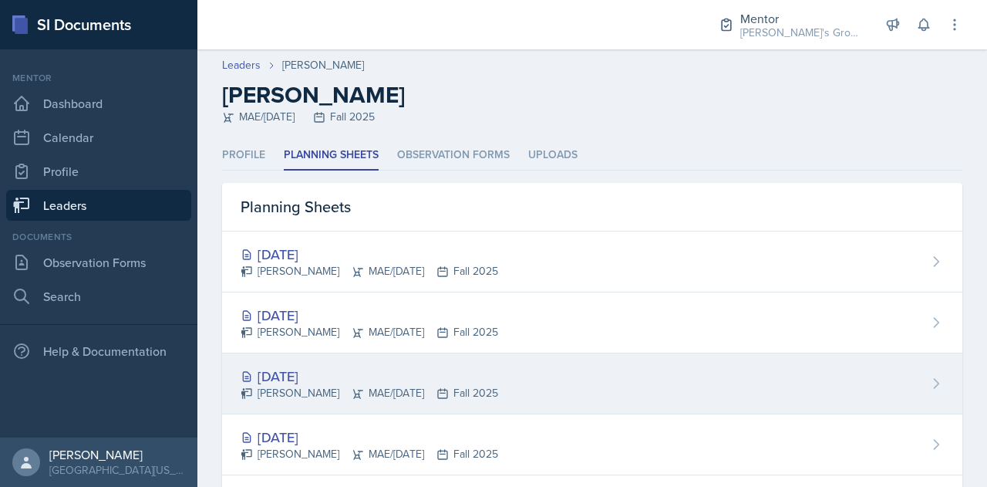
click at [430, 385] on div "[PERSON_NAME] MAE/[DATE] Fall 2025" at bounding box center [370, 393] width 258 height 16
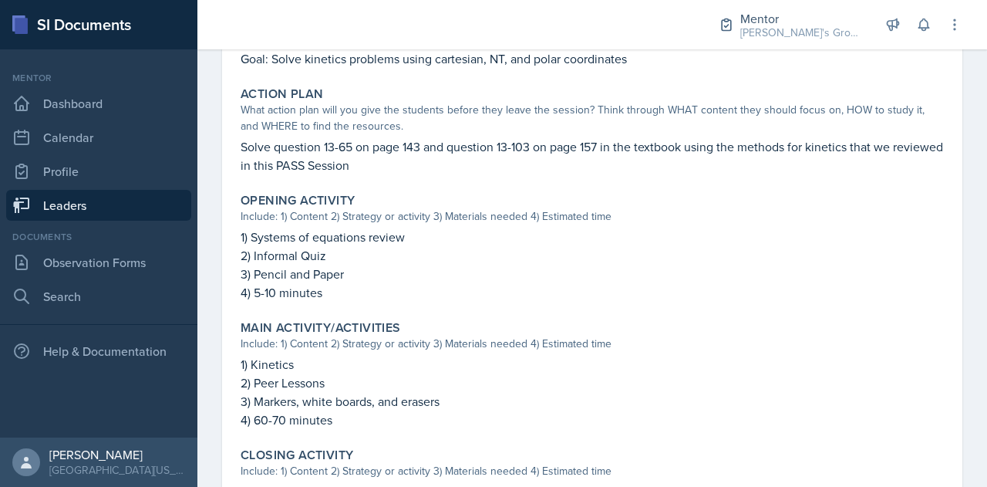
scroll to position [365, 0]
click at [676, 205] on div "Opening Activity" at bounding box center [593, 199] width 704 height 15
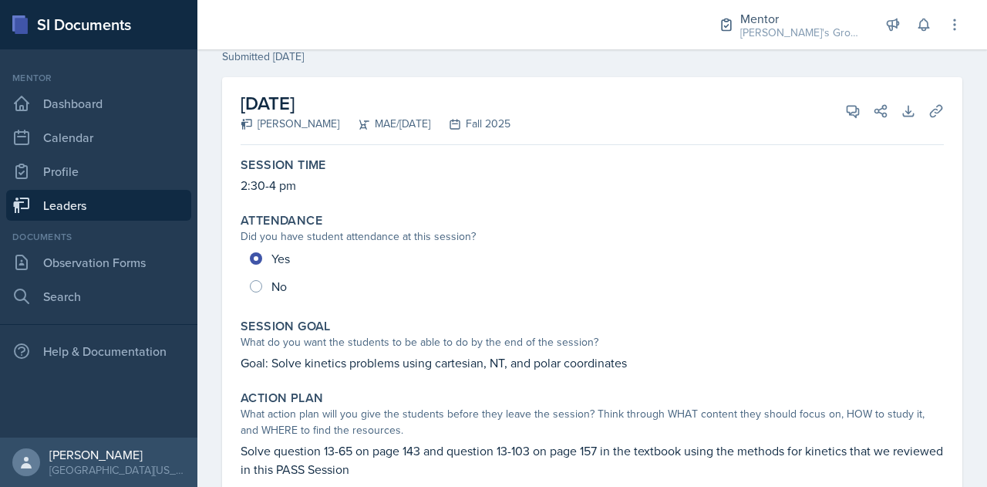
scroll to position [0, 0]
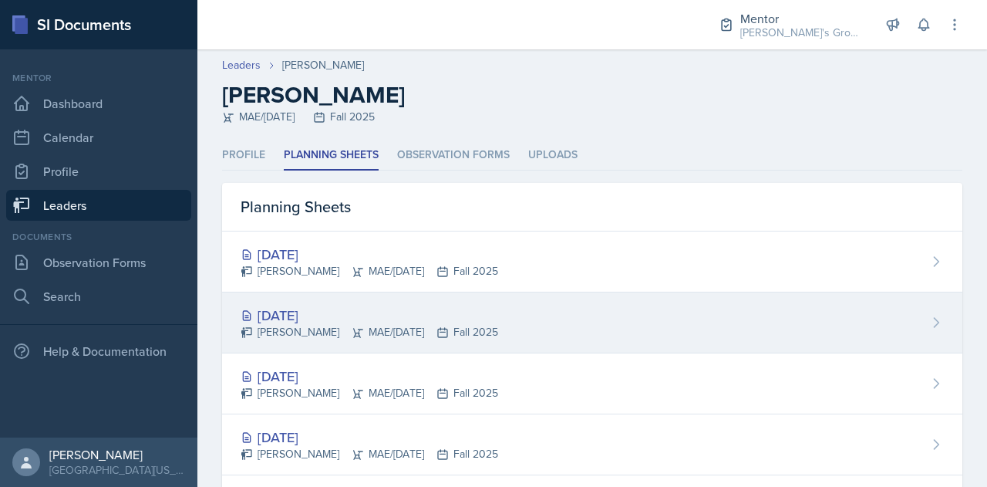
click at [470, 326] on div "[PERSON_NAME] MAE/[DATE] Fall 2025" at bounding box center [370, 332] width 258 height 16
click at [406, 316] on div "[DATE]" at bounding box center [370, 315] width 258 height 21
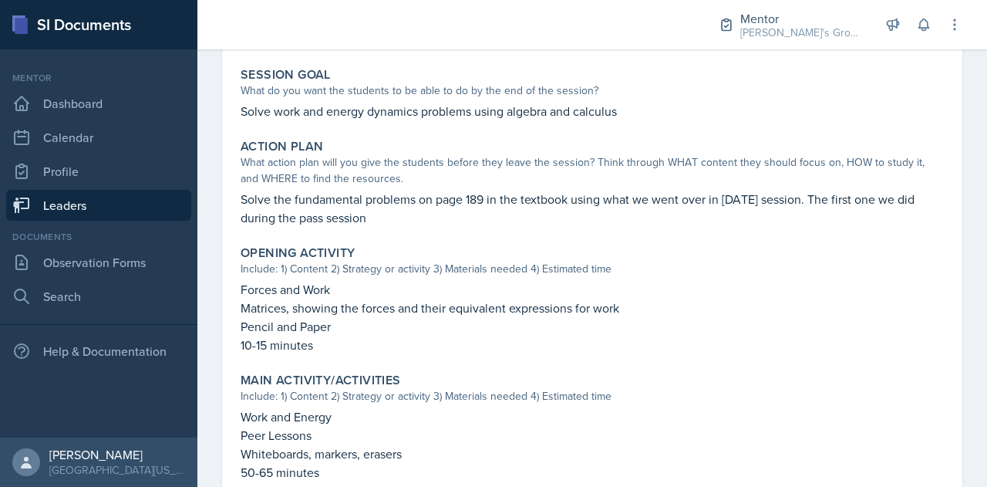
scroll to position [601, 0]
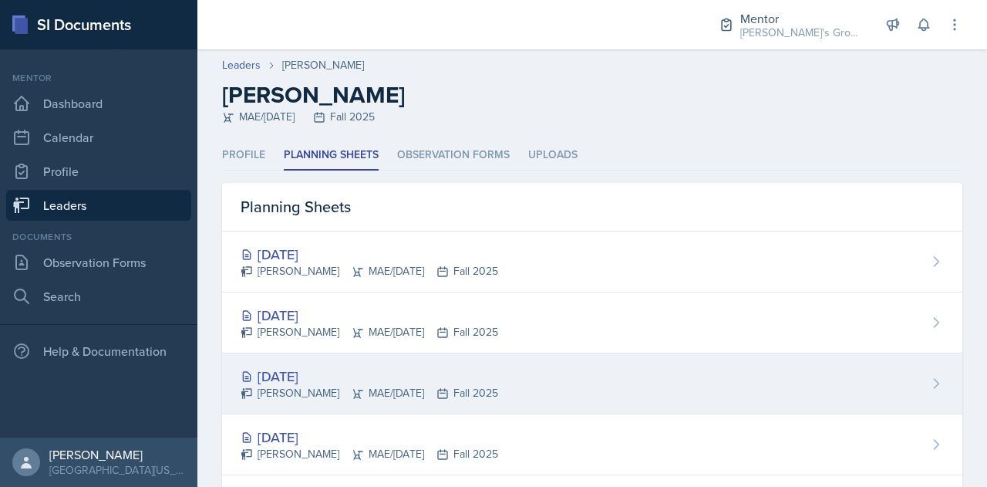
click at [404, 366] on div "[DATE]" at bounding box center [370, 376] width 258 height 21
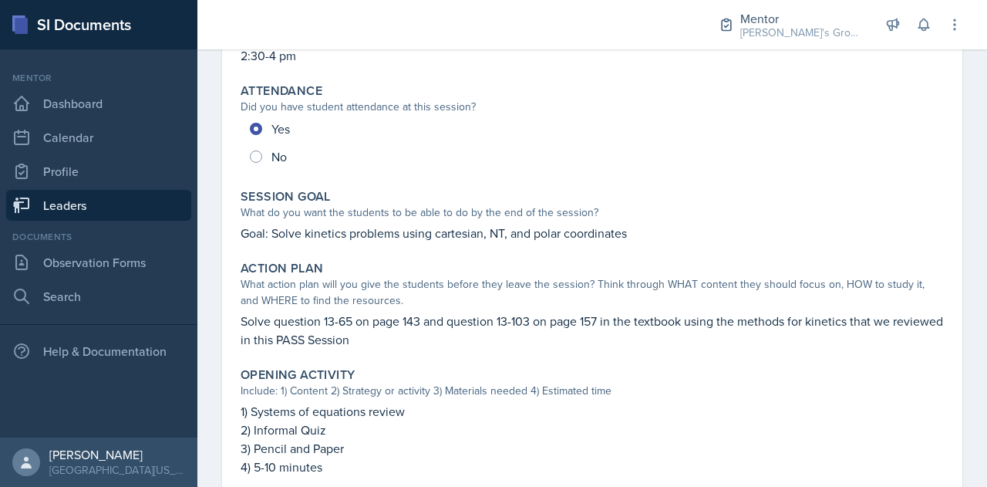
scroll to position [187, 0]
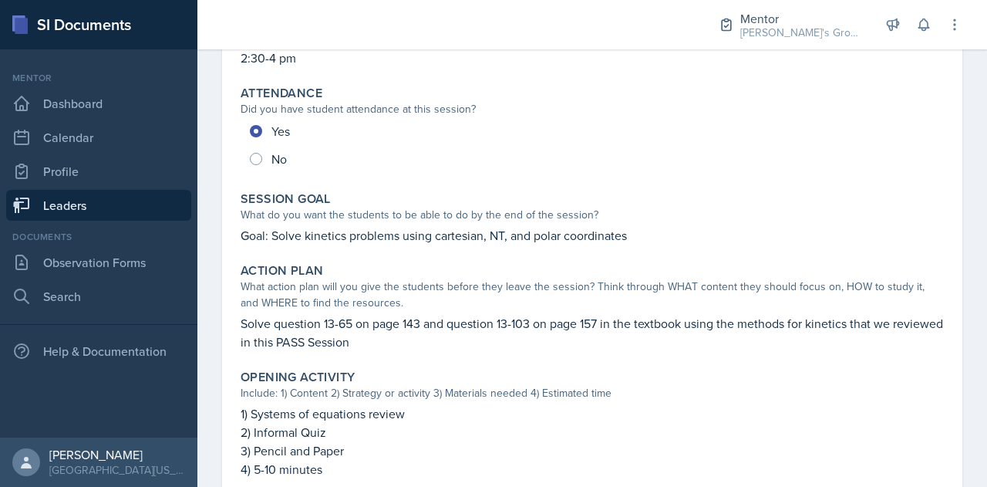
click at [139, 206] on link "Leaders" at bounding box center [98, 205] width 185 height 31
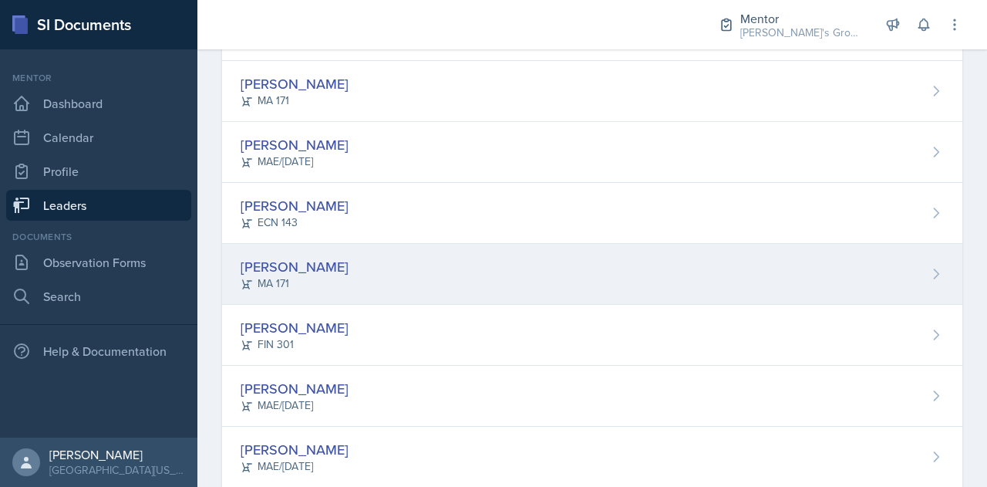
scroll to position [417, 0]
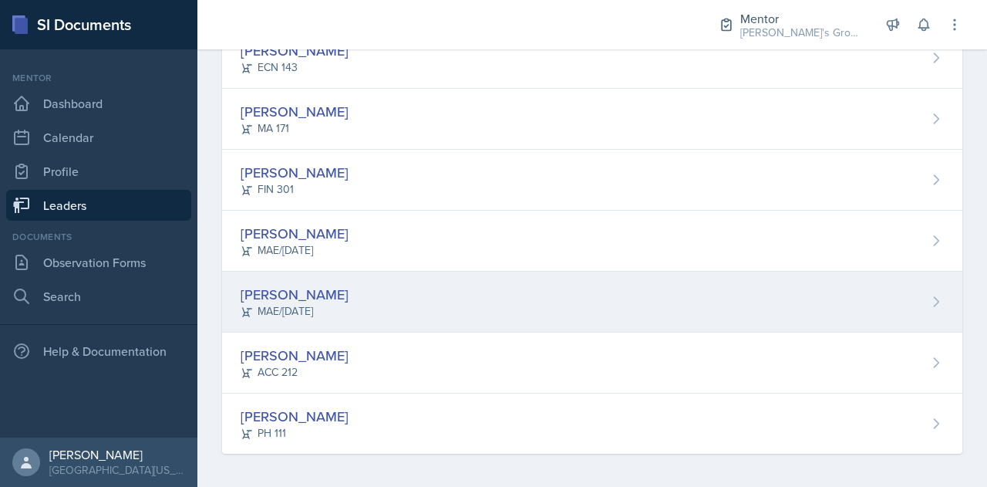
click at [351, 299] on div "[PERSON_NAME] MAE/[DATE]" at bounding box center [592, 302] width 741 height 61
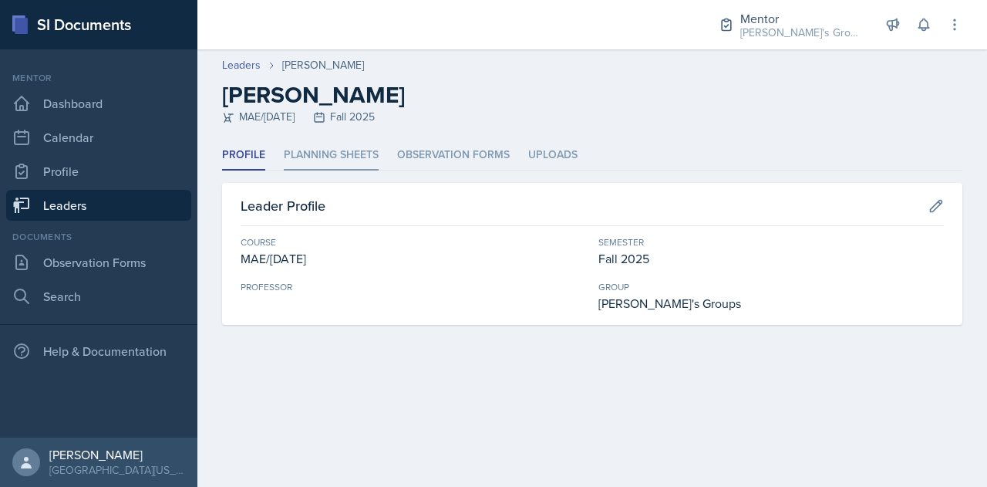
click at [315, 144] on li "Planning Sheets" at bounding box center [331, 155] width 95 height 30
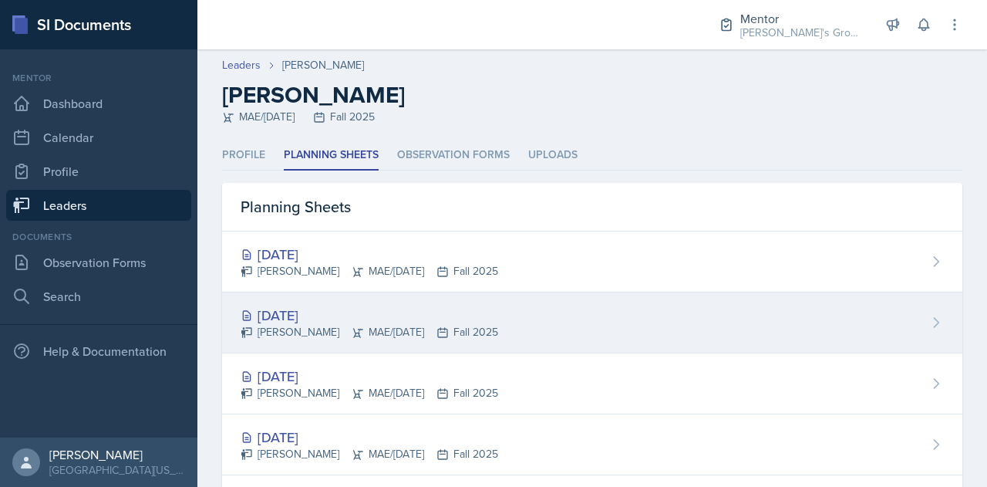
click at [567, 326] on div "[DATE] [PERSON_NAME] MAE/[DATE] Fall 2025" at bounding box center [592, 322] width 741 height 61
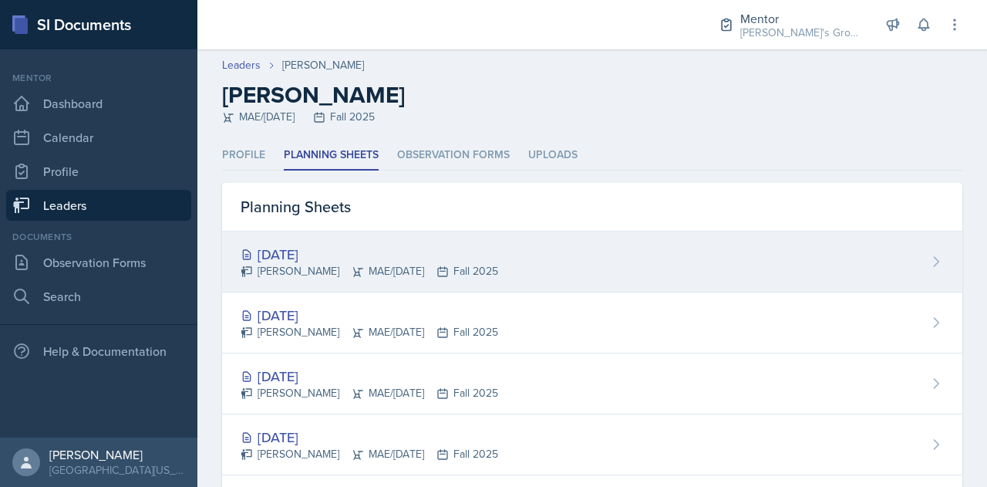
click at [358, 261] on div "[DATE]" at bounding box center [370, 254] width 258 height 21
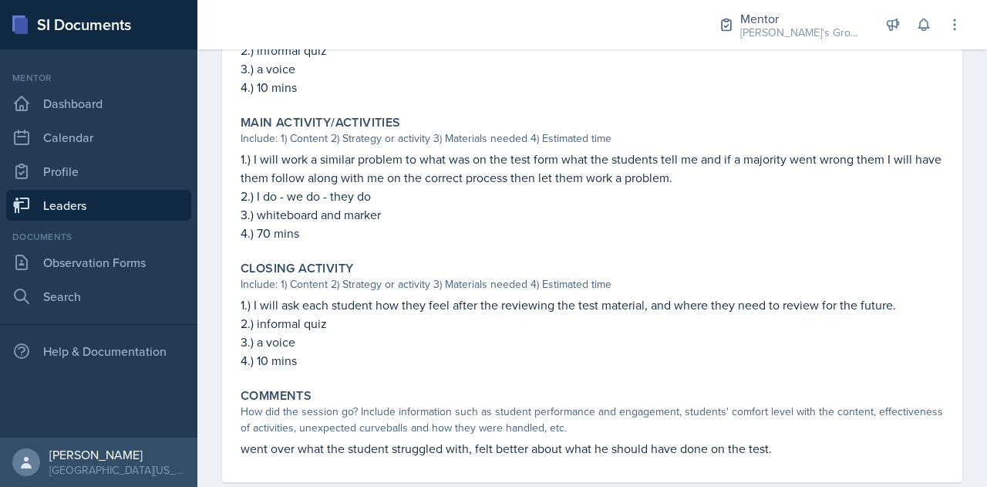
scroll to position [556, 0]
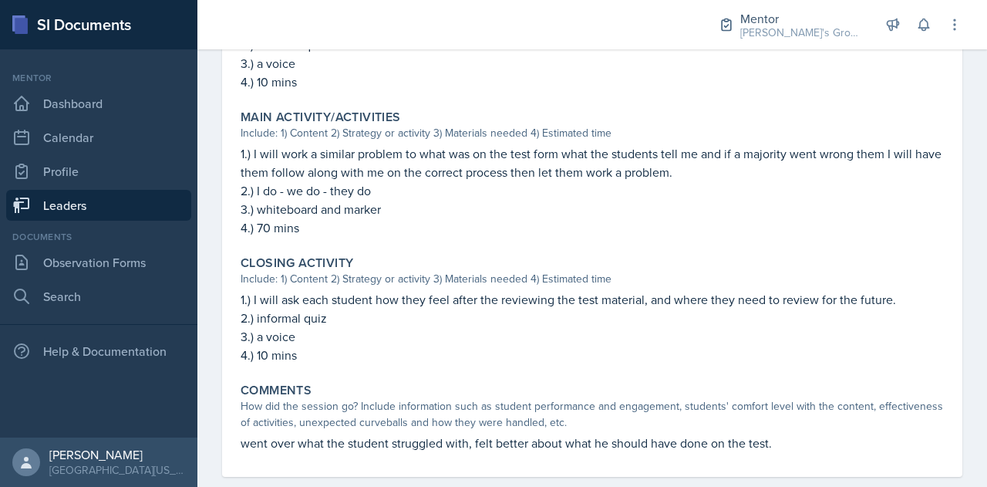
click at [148, 210] on link "Leaders" at bounding box center [98, 205] width 185 height 31
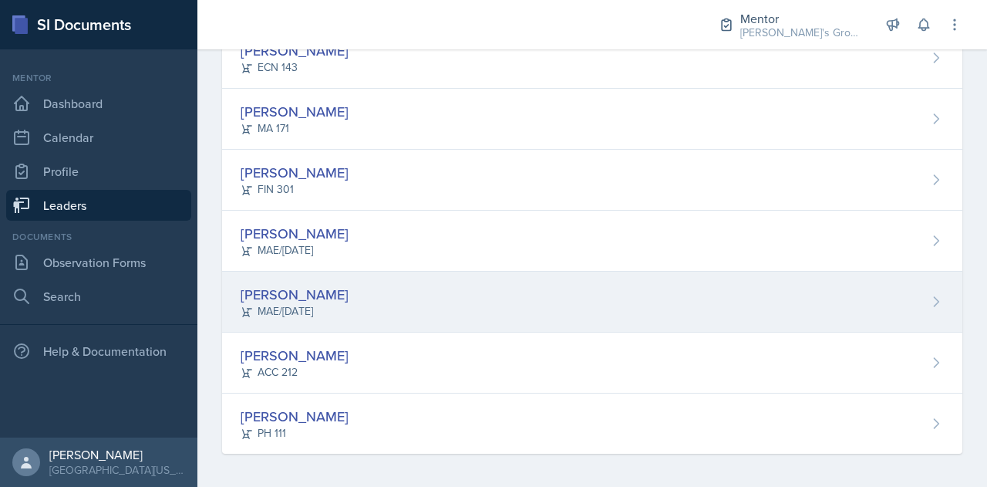
click at [408, 302] on div "[PERSON_NAME] MAE/[DATE]" at bounding box center [592, 302] width 741 height 61
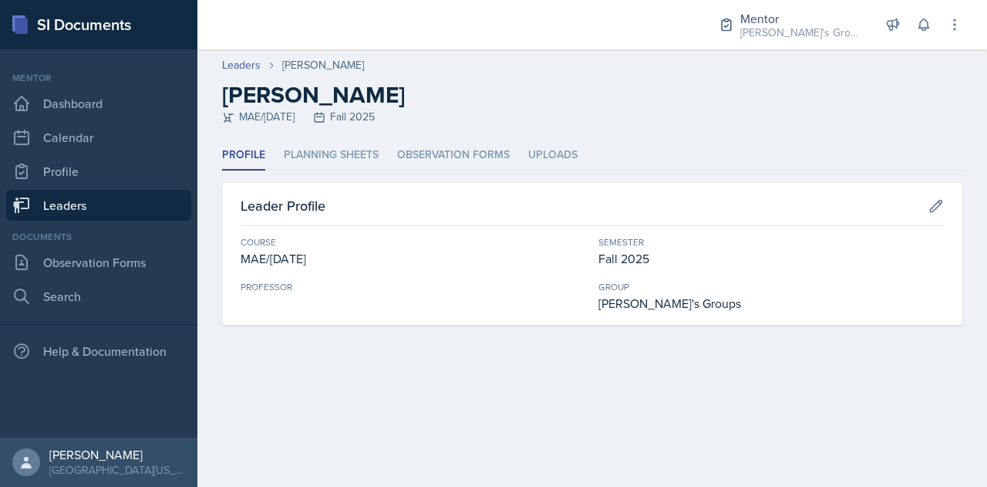
click at [154, 218] on link "Leaders" at bounding box center [98, 205] width 185 height 31
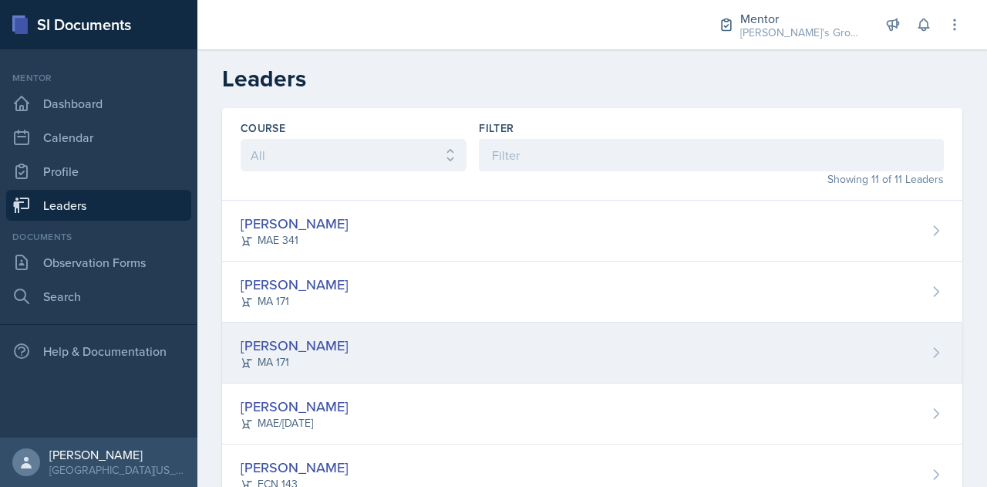
scroll to position [417, 0]
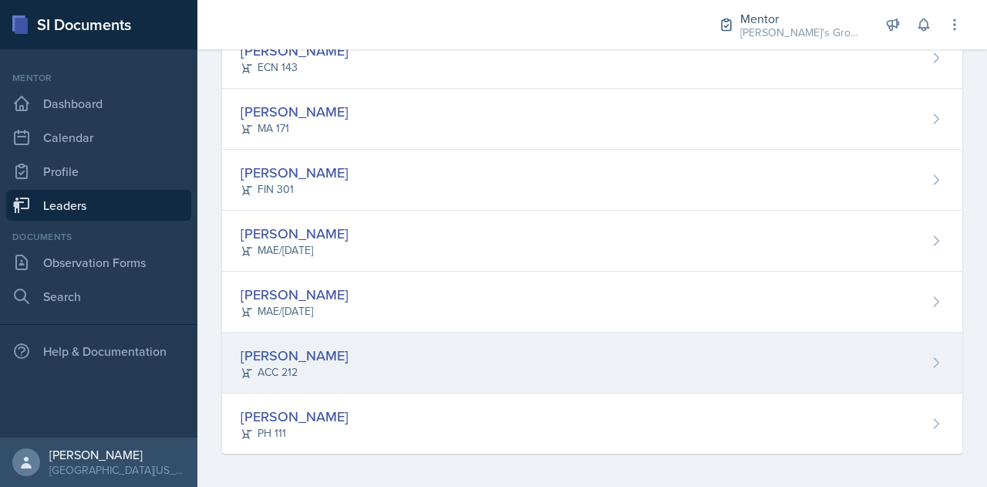
click at [369, 362] on div "[PERSON_NAME] ACC 212" at bounding box center [592, 362] width 741 height 61
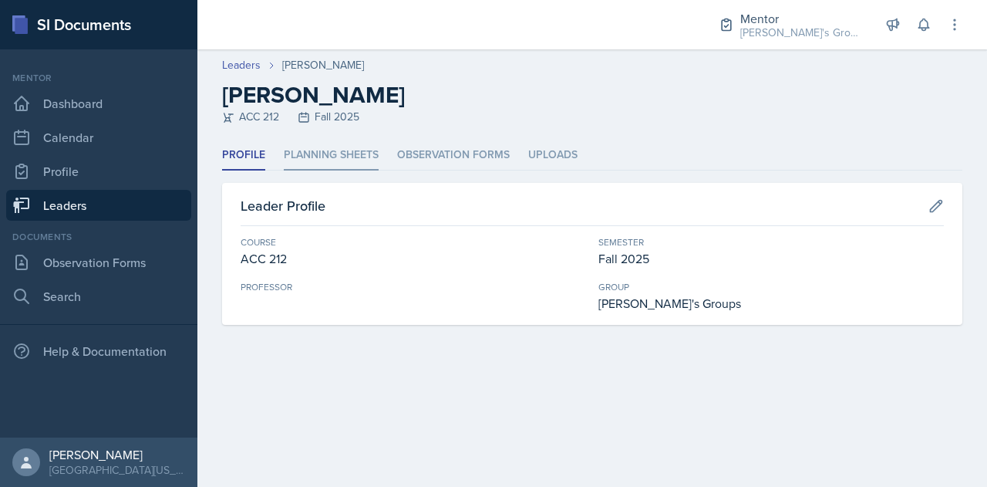
click at [367, 150] on li "Planning Sheets" at bounding box center [331, 155] width 95 height 30
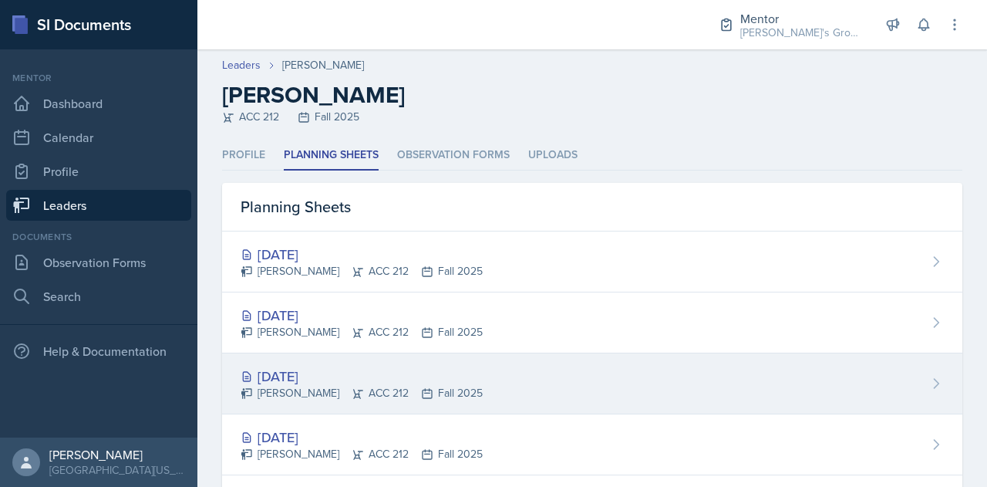
click at [579, 379] on div "[DATE] [PERSON_NAME] ACC 212 Fall 2025" at bounding box center [592, 383] width 741 height 61
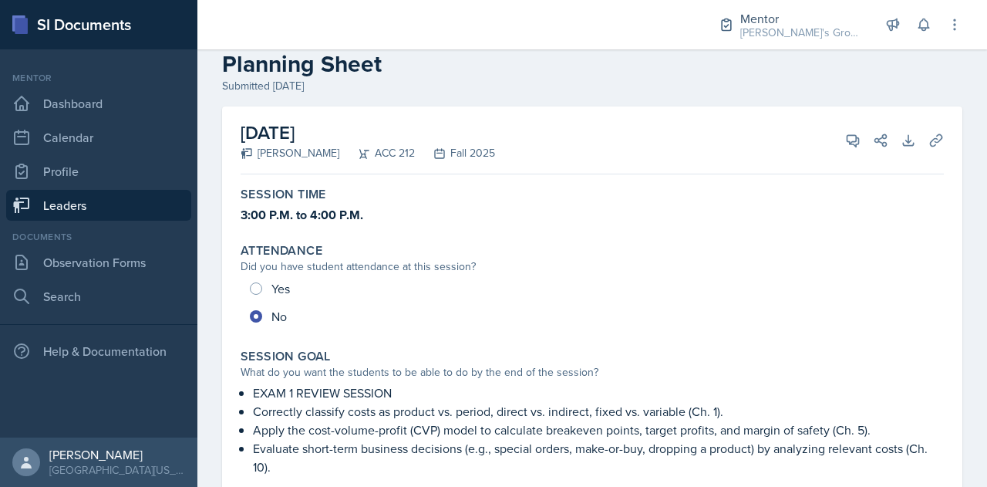
scroll to position [24, 0]
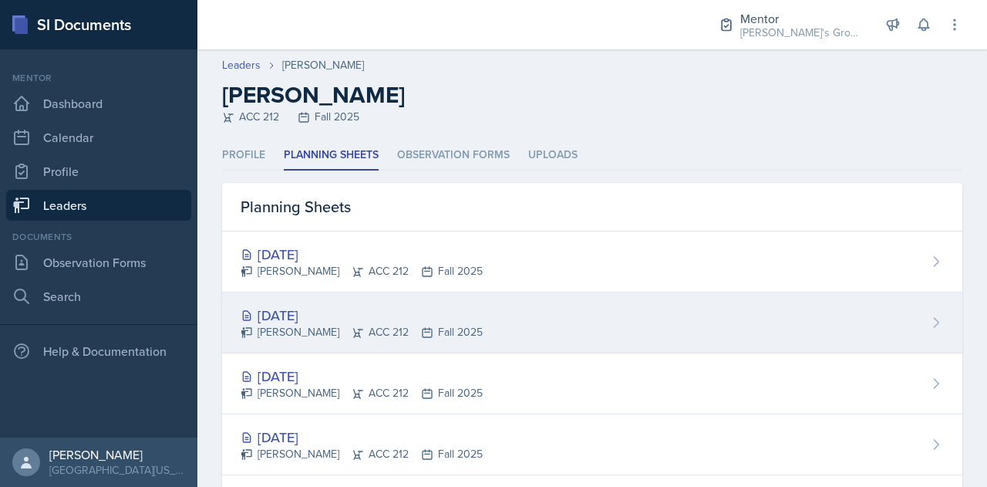
click at [469, 342] on div "[DATE] [PERSON_NAME] ACC 212 Fall 2025" at bounding box center [592, 322] width 741 height 61
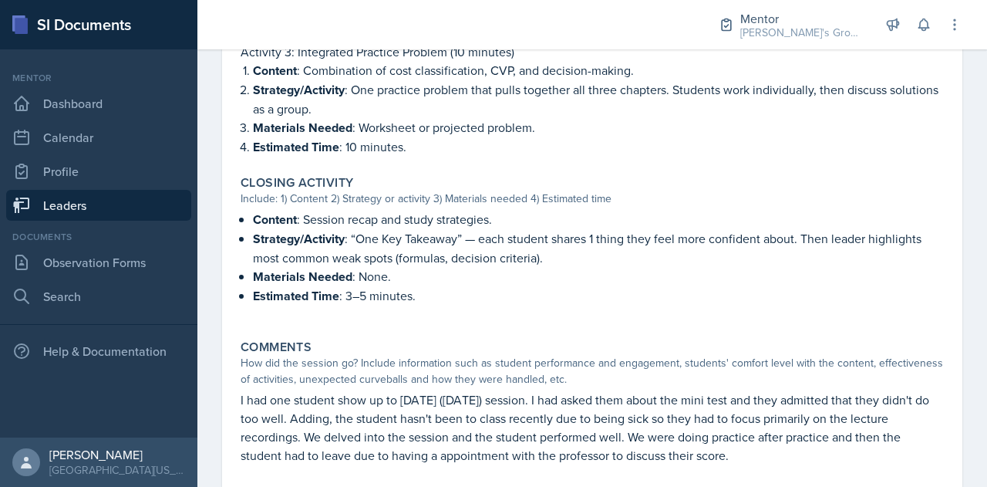
scroll to position [1169, 0]
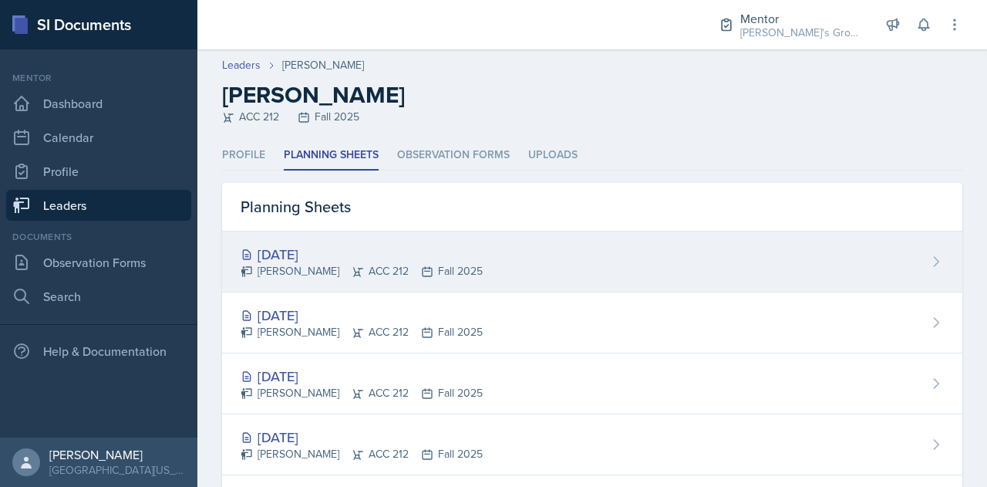
click at [332, 260] on div "[DATE]" at bounding box center [362, 254] width 242 height 21
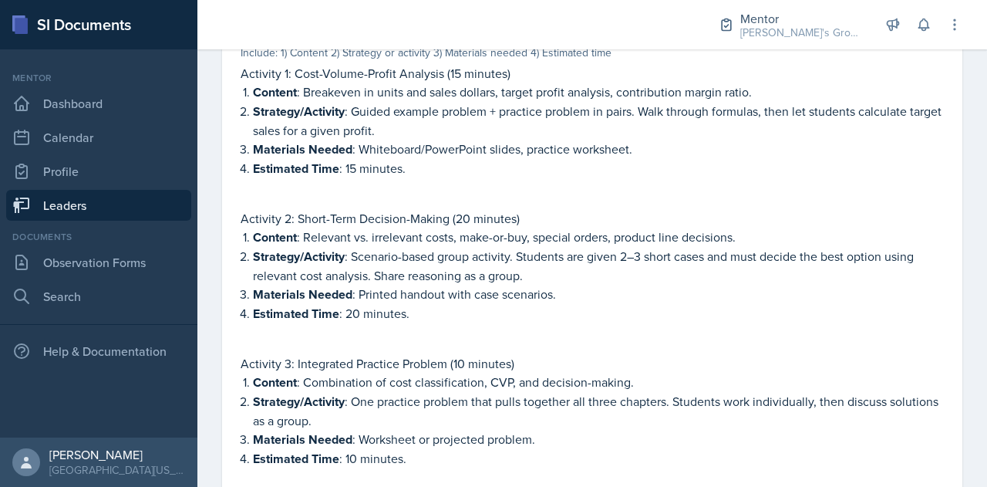
scroll to position [825, 0]
click at [156, 204] on link "Leaders" at bounding box center [98, 205] width 185 height 31
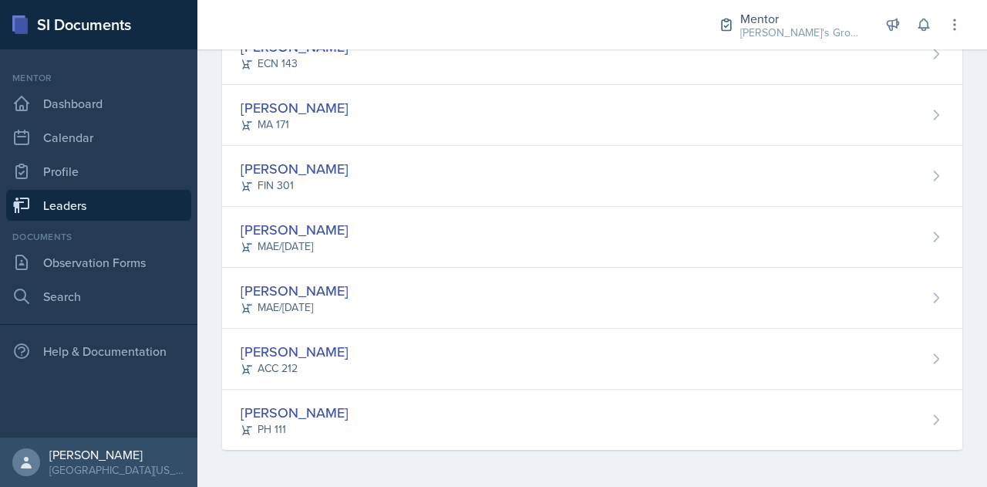
scroll to position [417, 0]
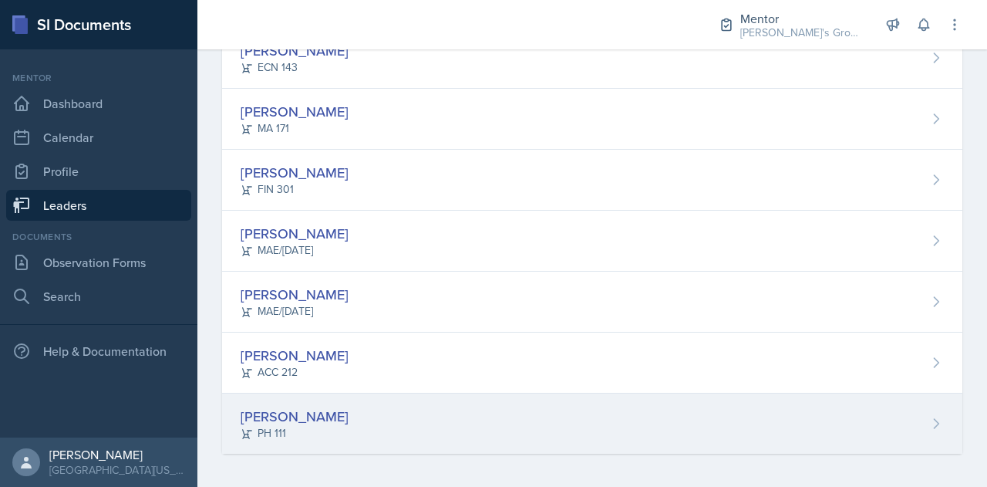
click at [427, 418] on div "[PERSON_NAME] PH 111" at bounding box center [592, 423] width 741 height 60
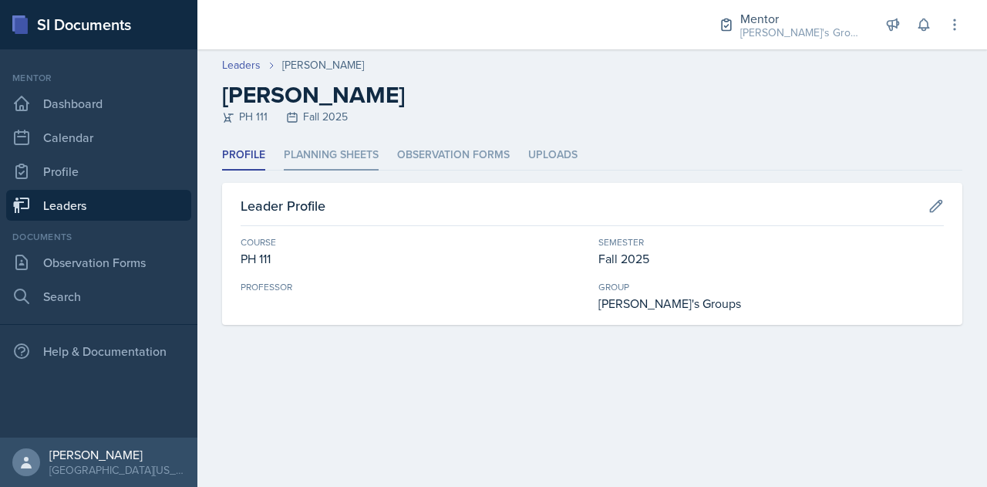
click at [340, 164] on li "Planning Sheets" at bounding box center [331, 155] width 95 height 30
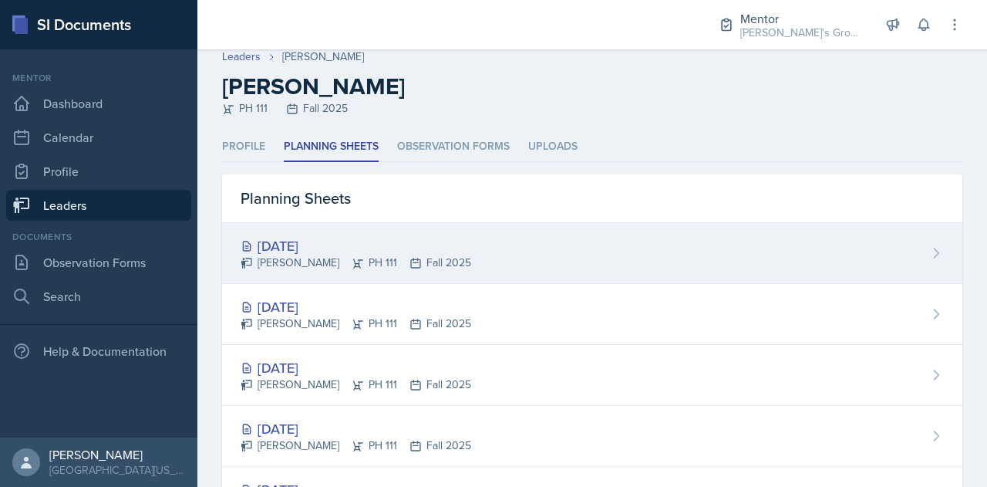
scroll to position [9, 0]
